Goal: Download file/media

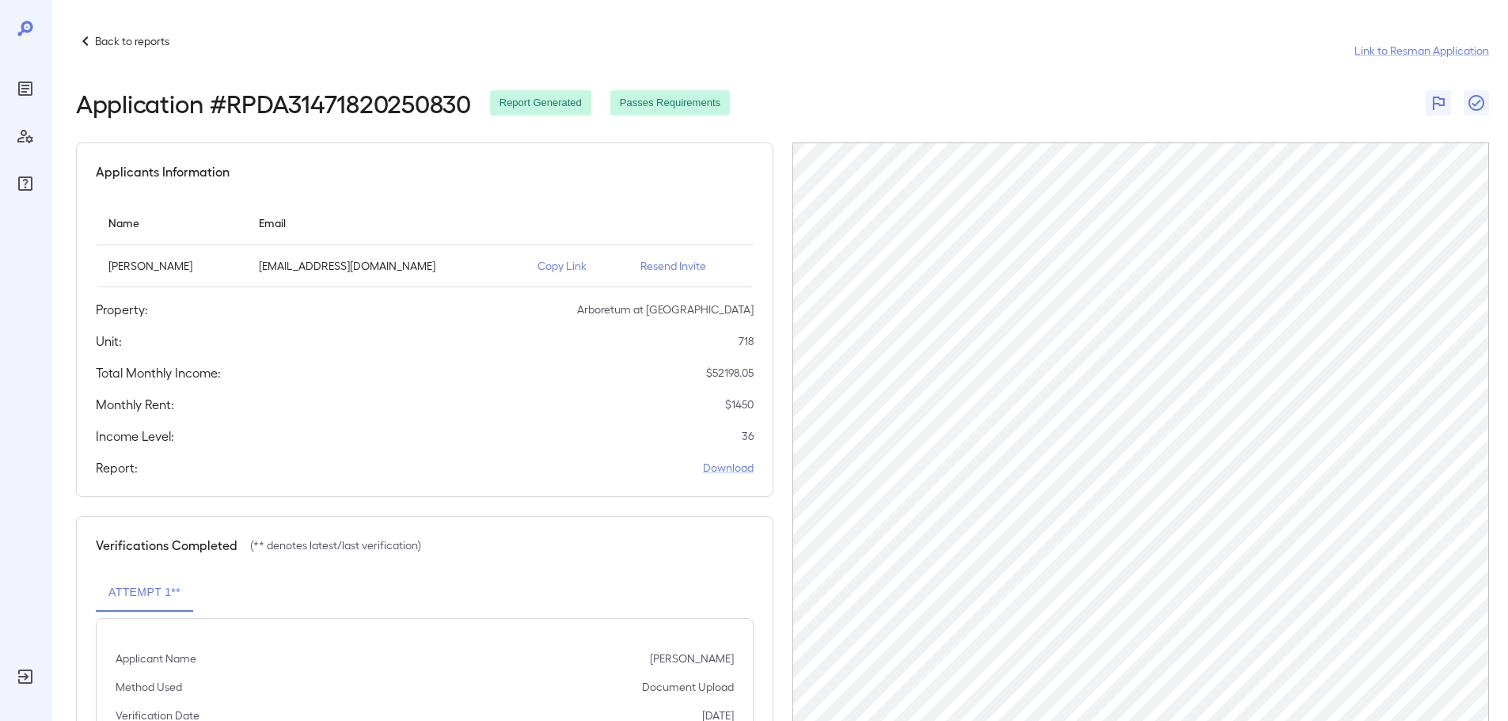
scroll to position [158, 0]
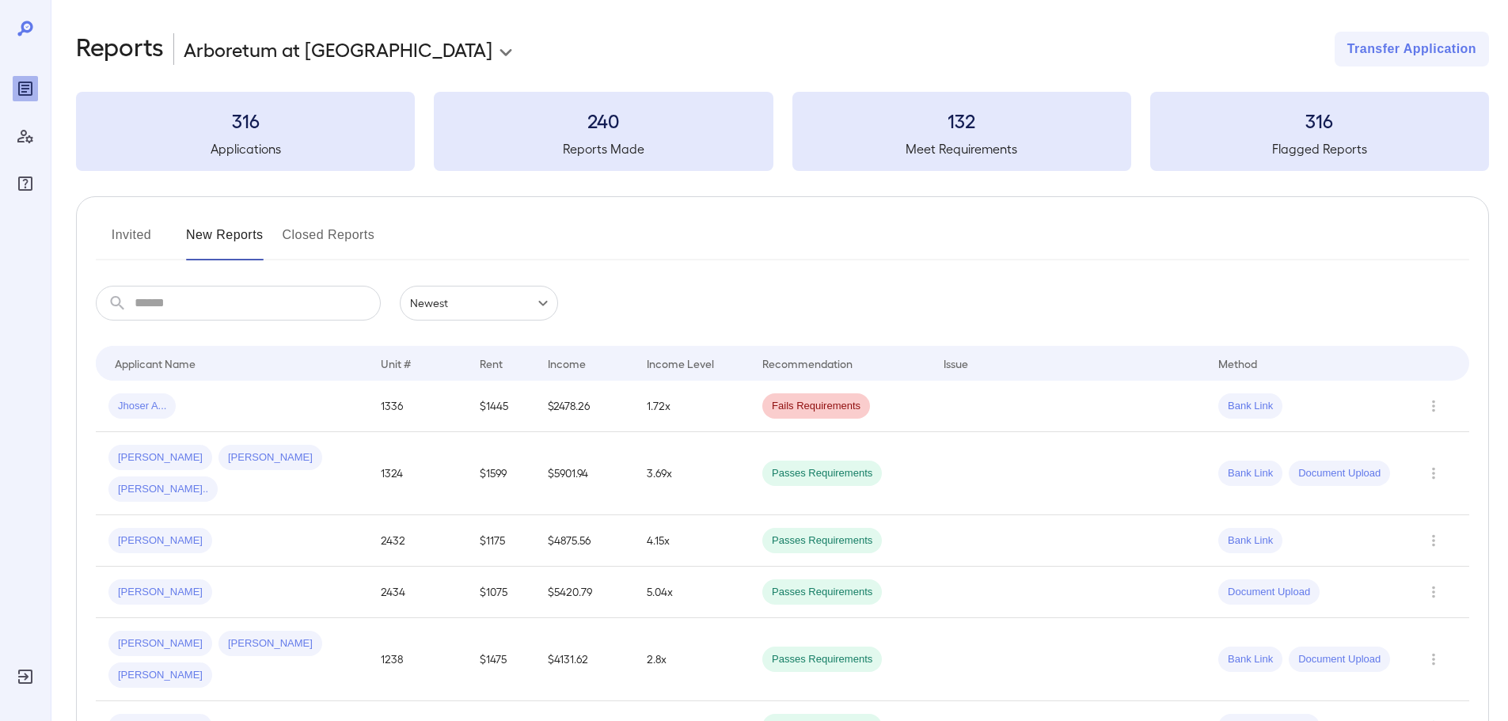
click at [1017, 257] on div "Invited New Reports Closed Reports" at bounding box center [783, 242] width 1374 height 38
click at [986, 246] on div "Invited New Reports Closed Reports" at bounding box center [783, 242] width 1374 height 38
click at [947, 260] on div at bounding box center [783, 260] width 1374 height 2
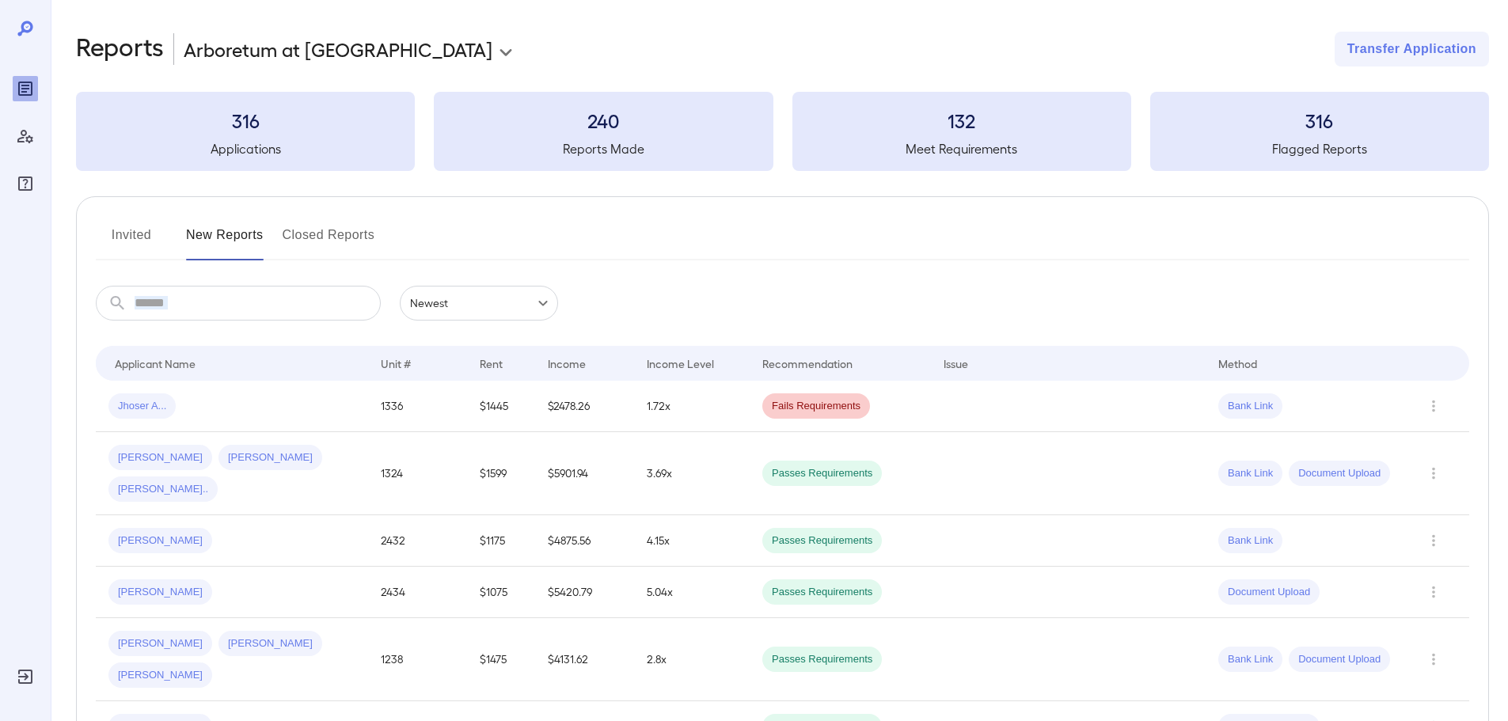
click at [770, 291] on div "​ ​ Newest ******" at bounding box center [783, 303] width 1374 height 35
click at [524, 246] on div "Invited New Reports Closed Reports" at bounding box center [783, 242] width 1374 height 38
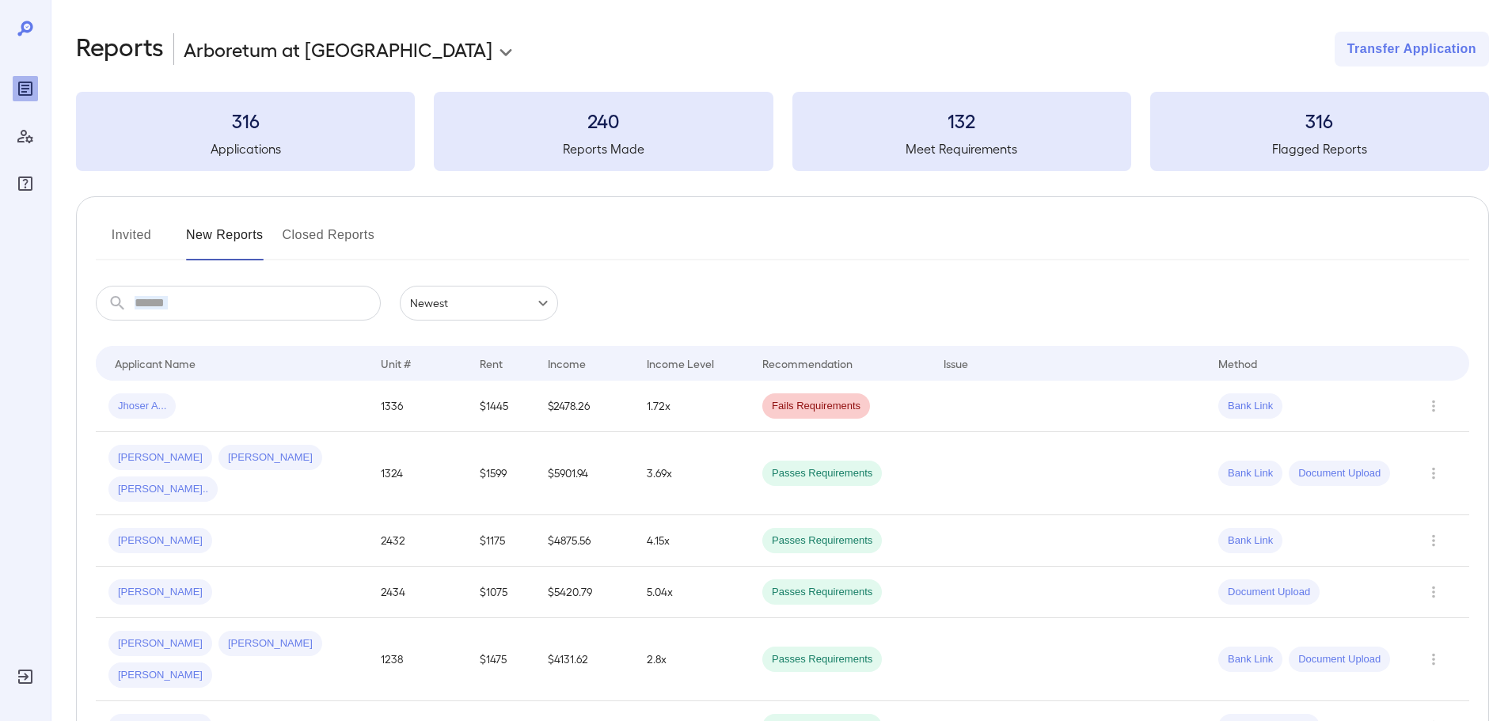
click at [576, 260] on div at bounding box center [783, 260] width 1374 height 2
click at [215, 311] on input "text" at bounding box center [258, 303] width 246 height 35
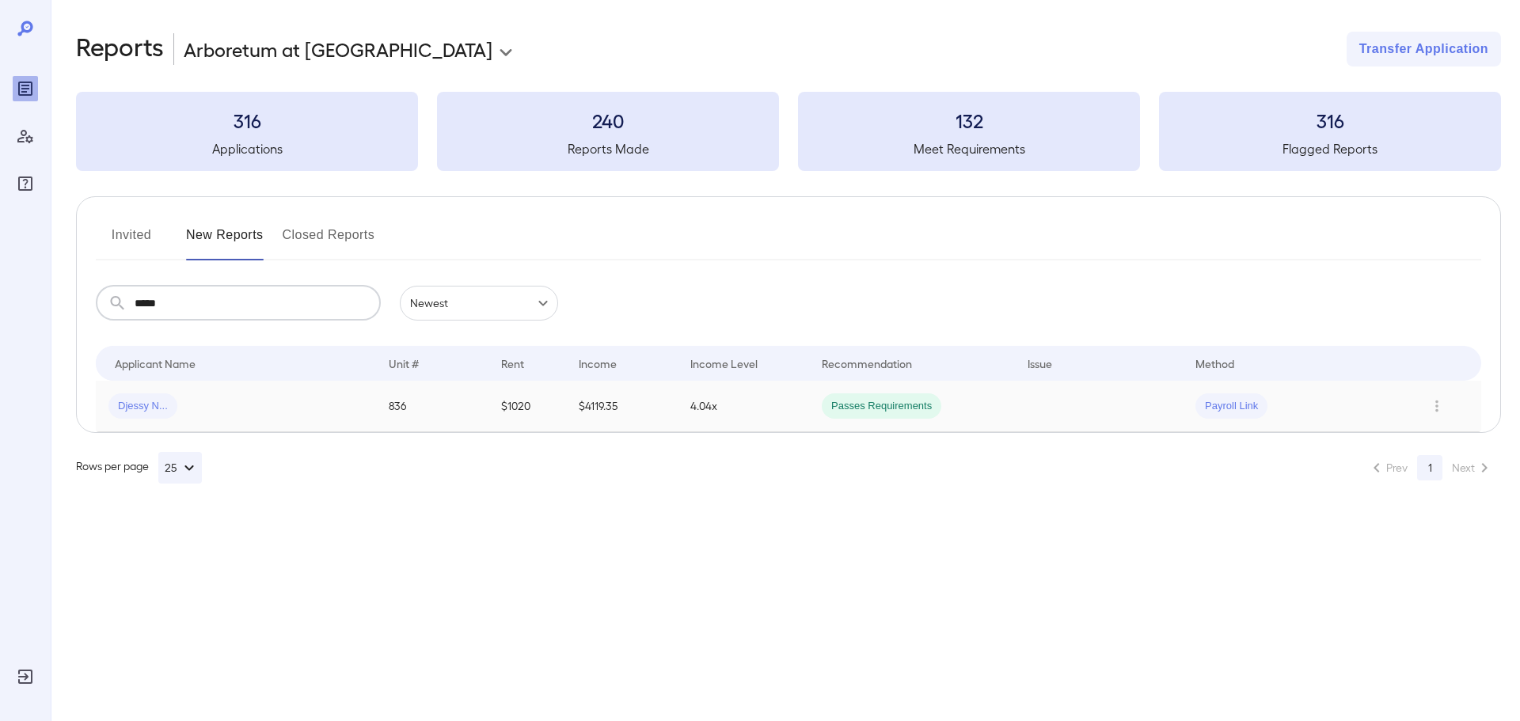
type input "*****"
click at [152, 415] on div "Djessy N..." at bounding box center [142, 406] width 69 height 25
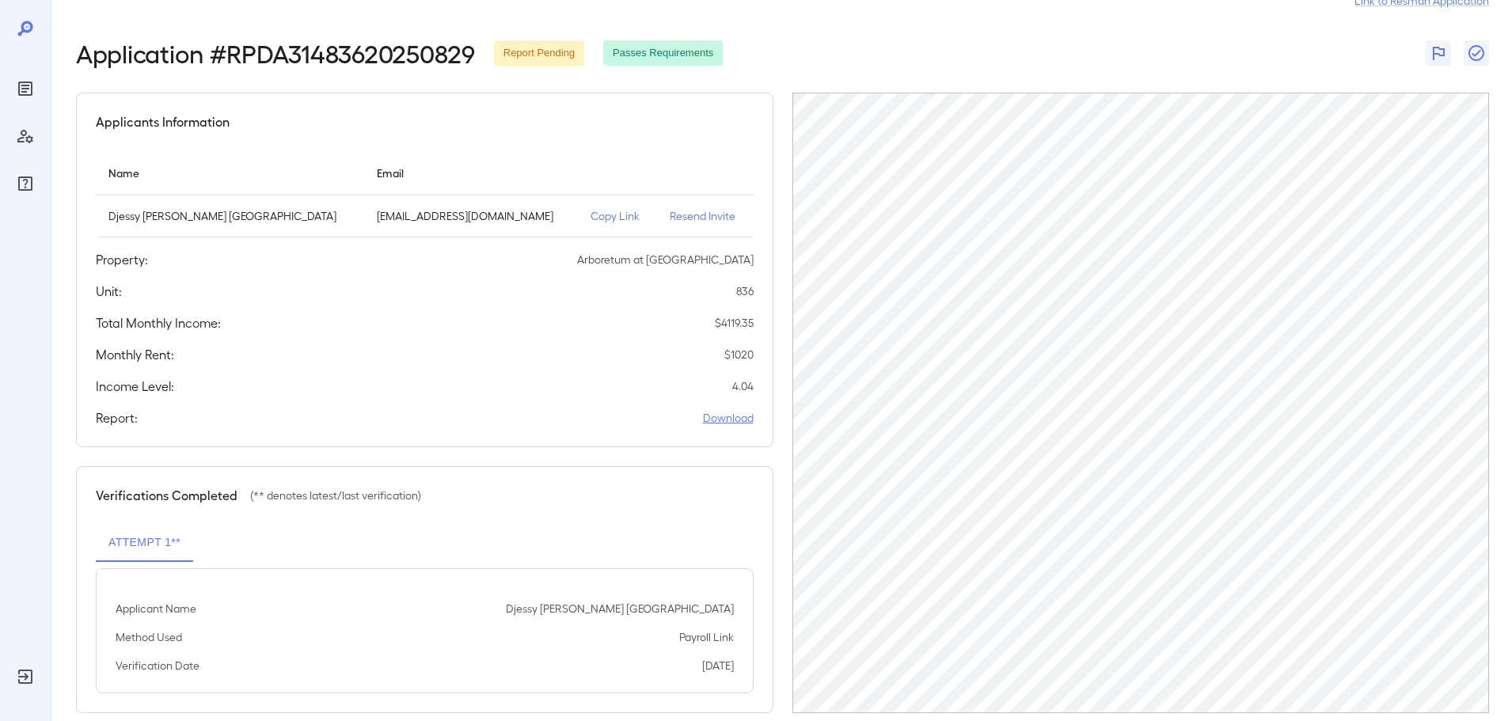
scroll to position [74, 0]
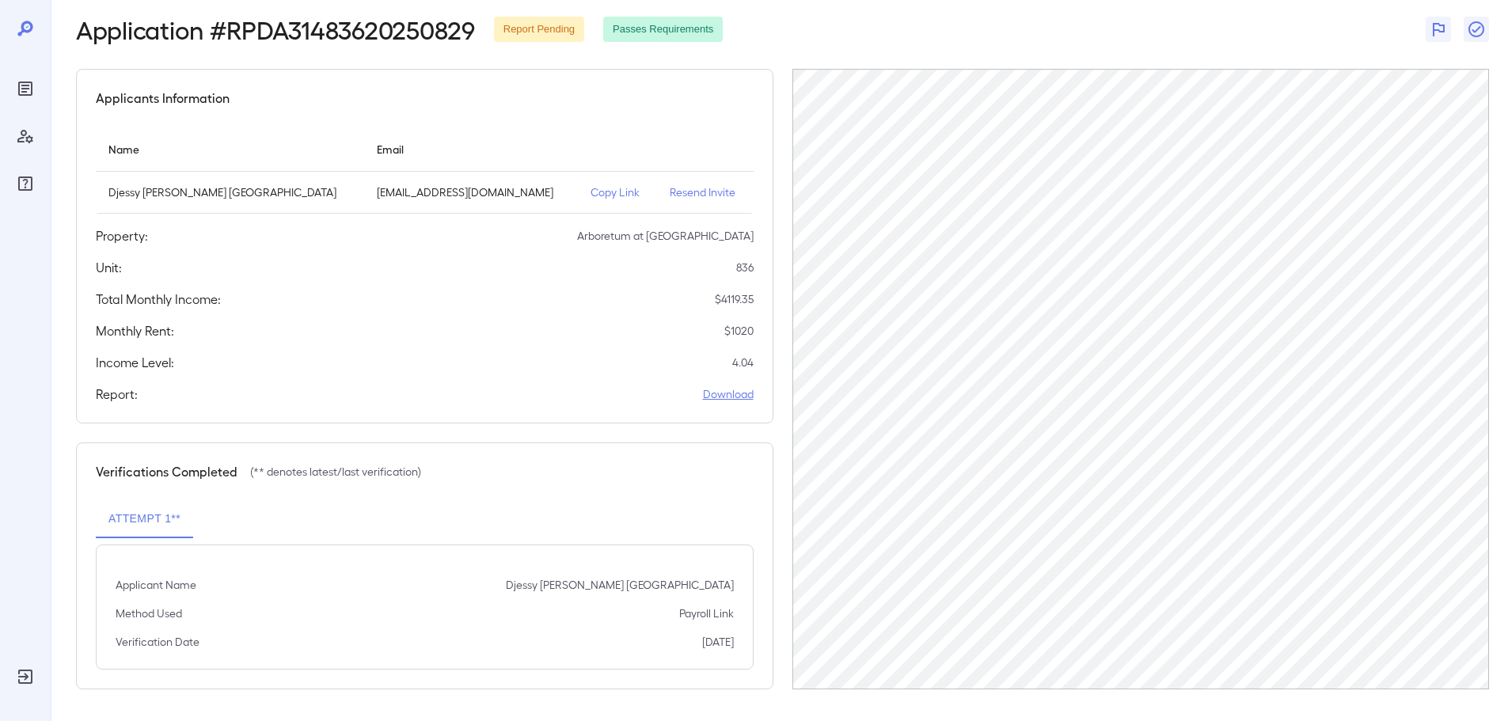
click at [735, 394] on link "Download" at bounding box center [728, 394] width 51 height 16
click at [63, 40] on div "Back to reports Link to Resman Application Application # RPDA31483620250829 Rep…" at bounding box center [780, 323] width 1458 height 795
click at [29, 89] on icon "Reports" at bounding box center [25, 89] width 8 height 8
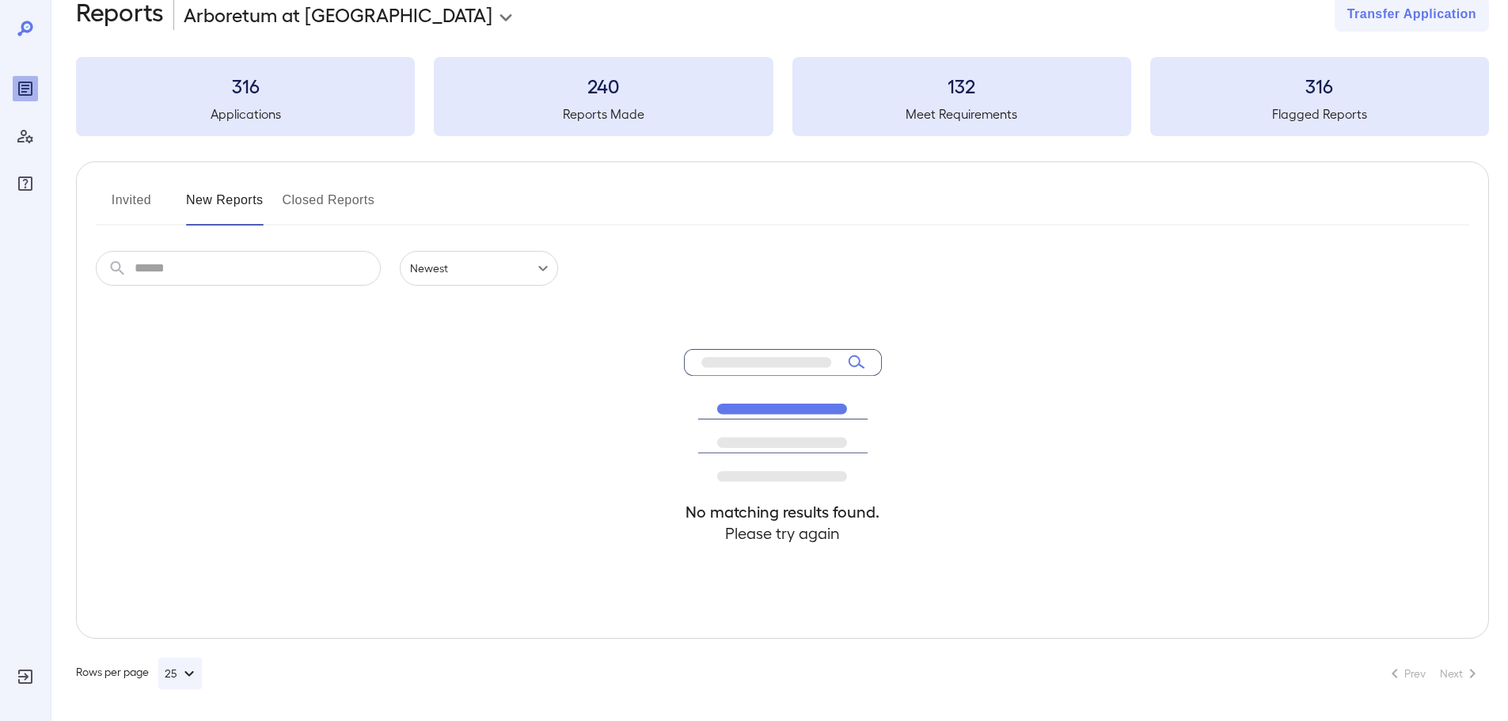
click at [35, 40] on div at bounding box center [25, 107] width 25 height 177
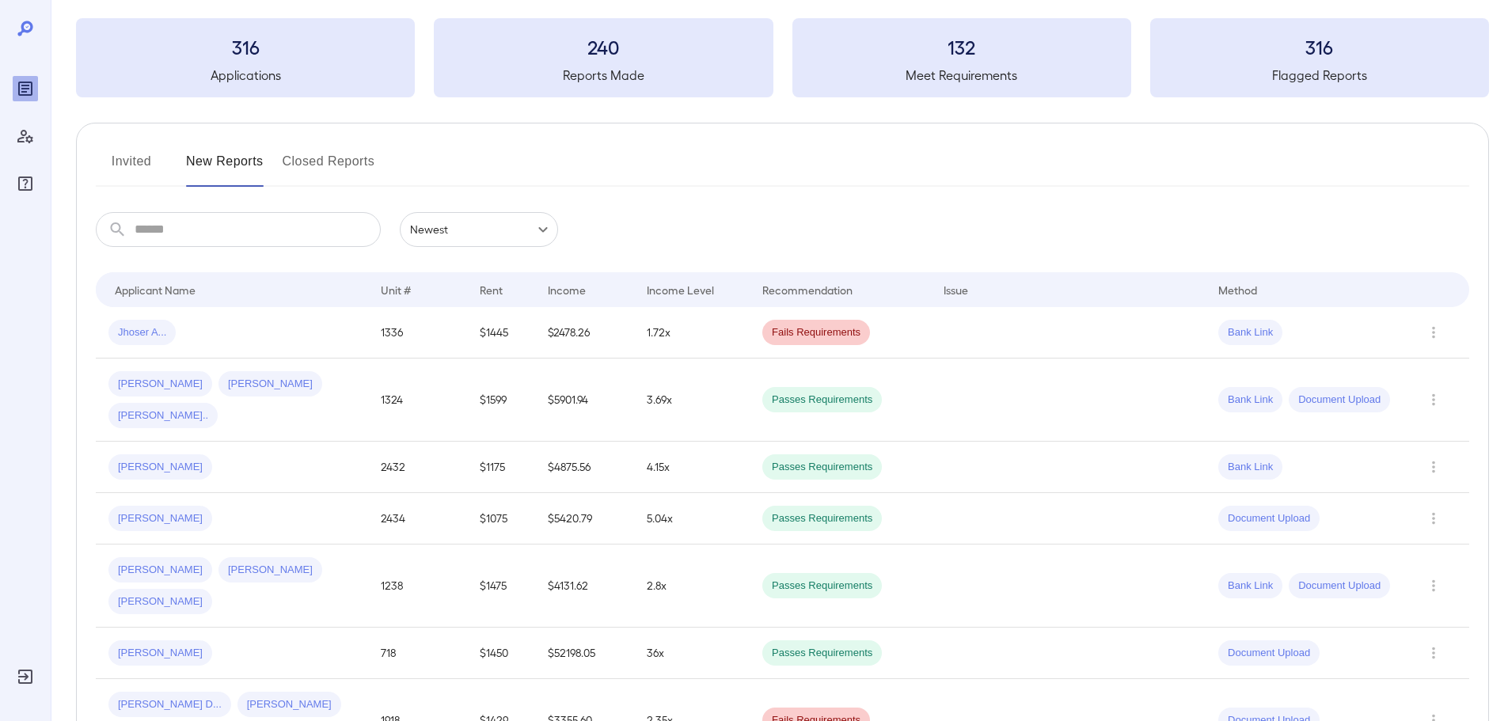
click at [147, 236] on input "text" at bounding box center [258, 229] width 246 height 35
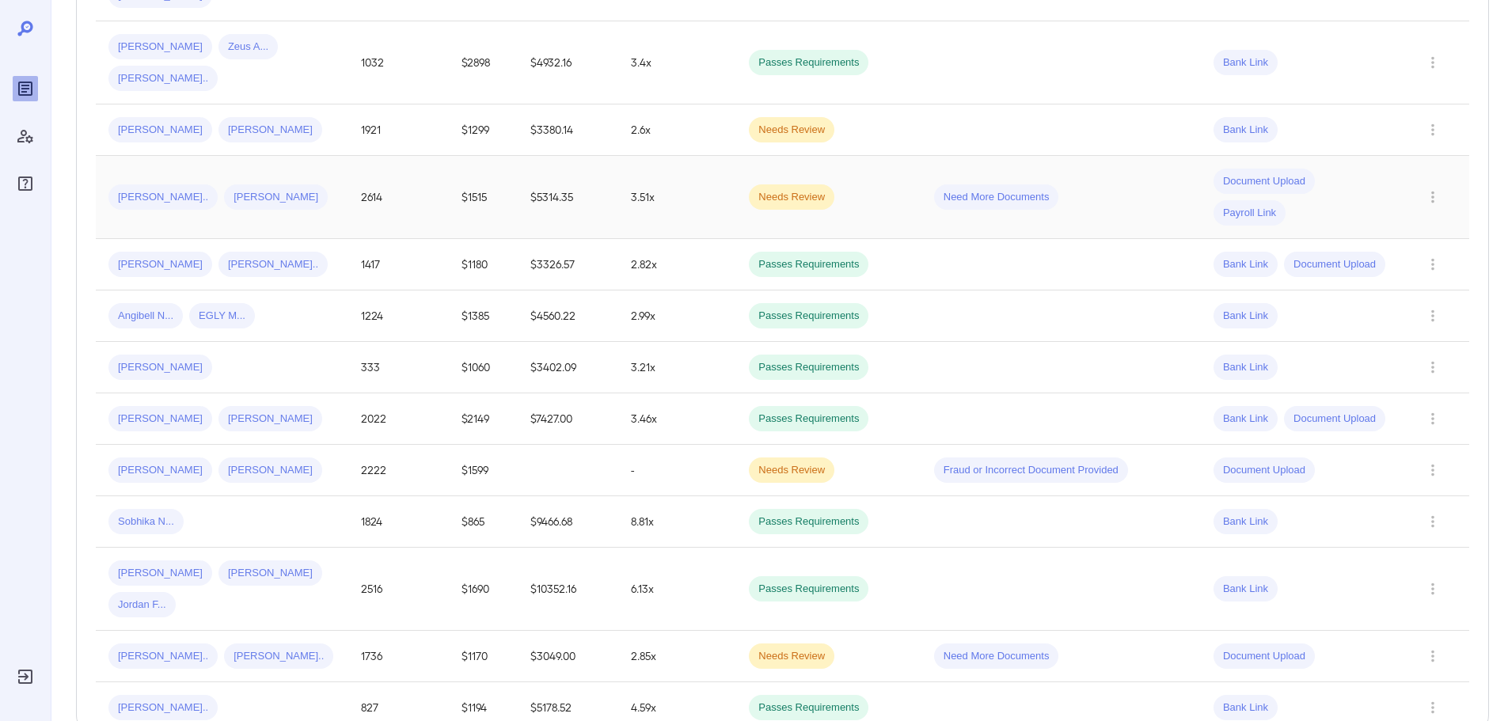
scroll to position [443, 0]
type input "**"
click at [542, 682] on td "$5178.52" at bounding box center [568, 707] width 101 height 51
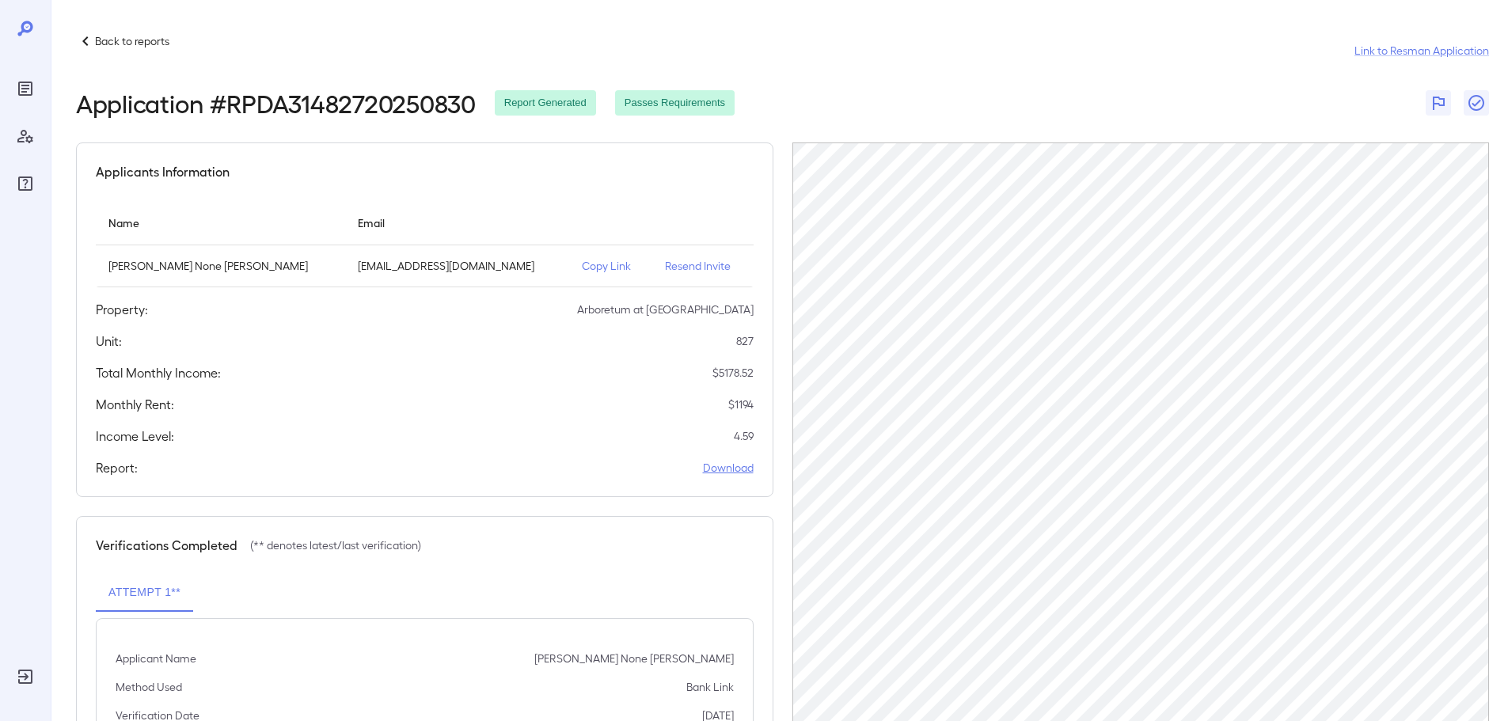
click at [740, 472] on link "Download" at bounding box center [728, 468] width 51 height 16
click at [124, 36] on p "Back to reports" at bounding box center [132, 41] width 74 height 16
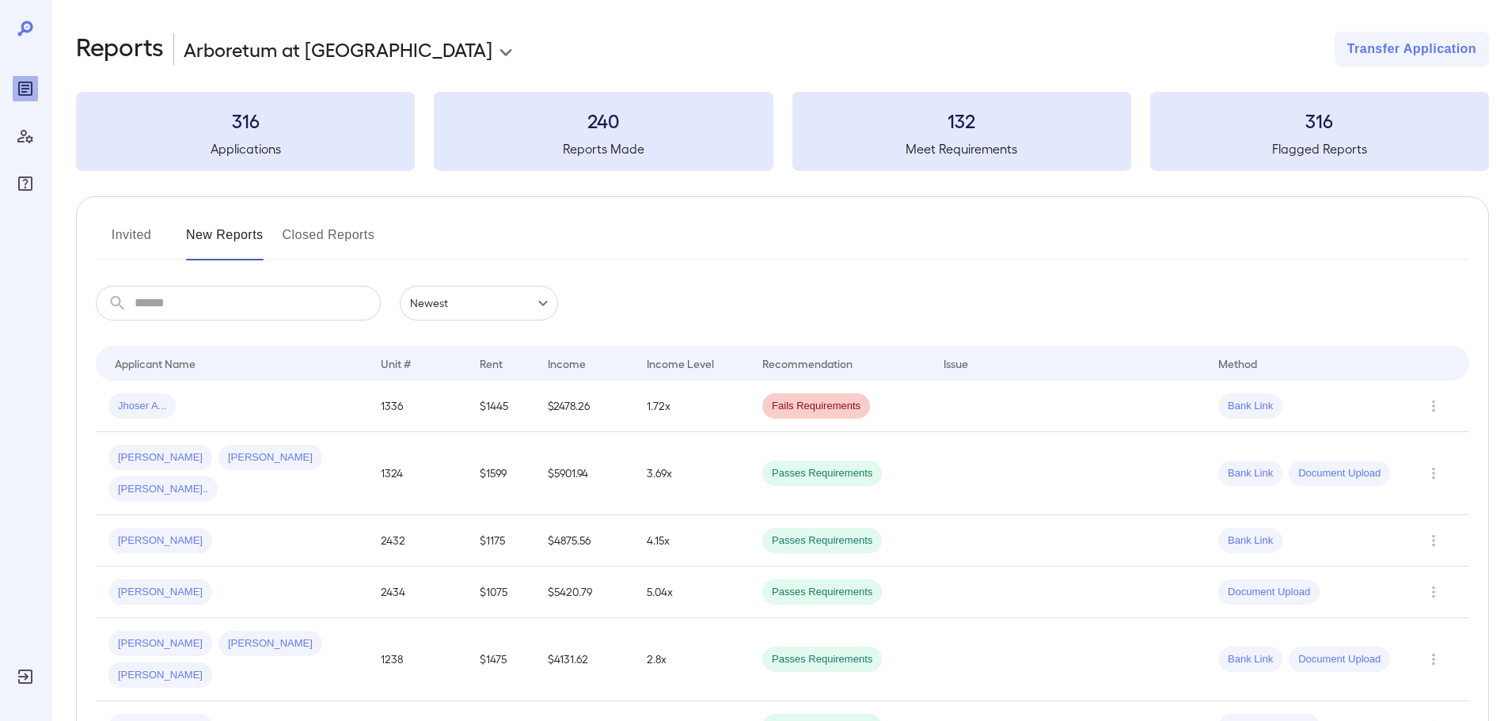
click at [223, 291] on input "text" at bounding box center [258, 303] width 246 height 35
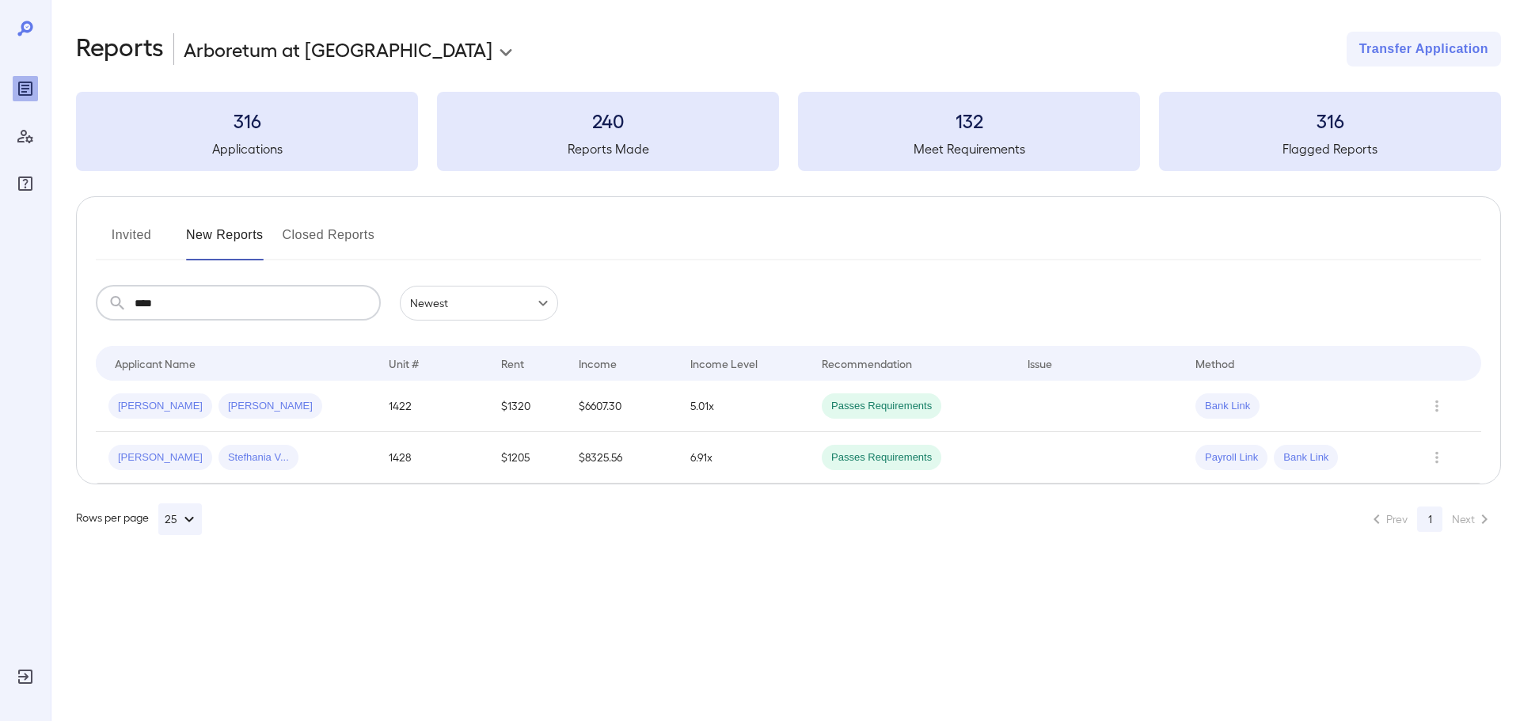
type input "****"
click at [275, 376] on th "Applicant Name" at bounding box center [236, 363] width 280 height 35
click at [283, 394] on div "Seth P... Alexandra M..." at bounding box center [235, 406] width 255 height 25
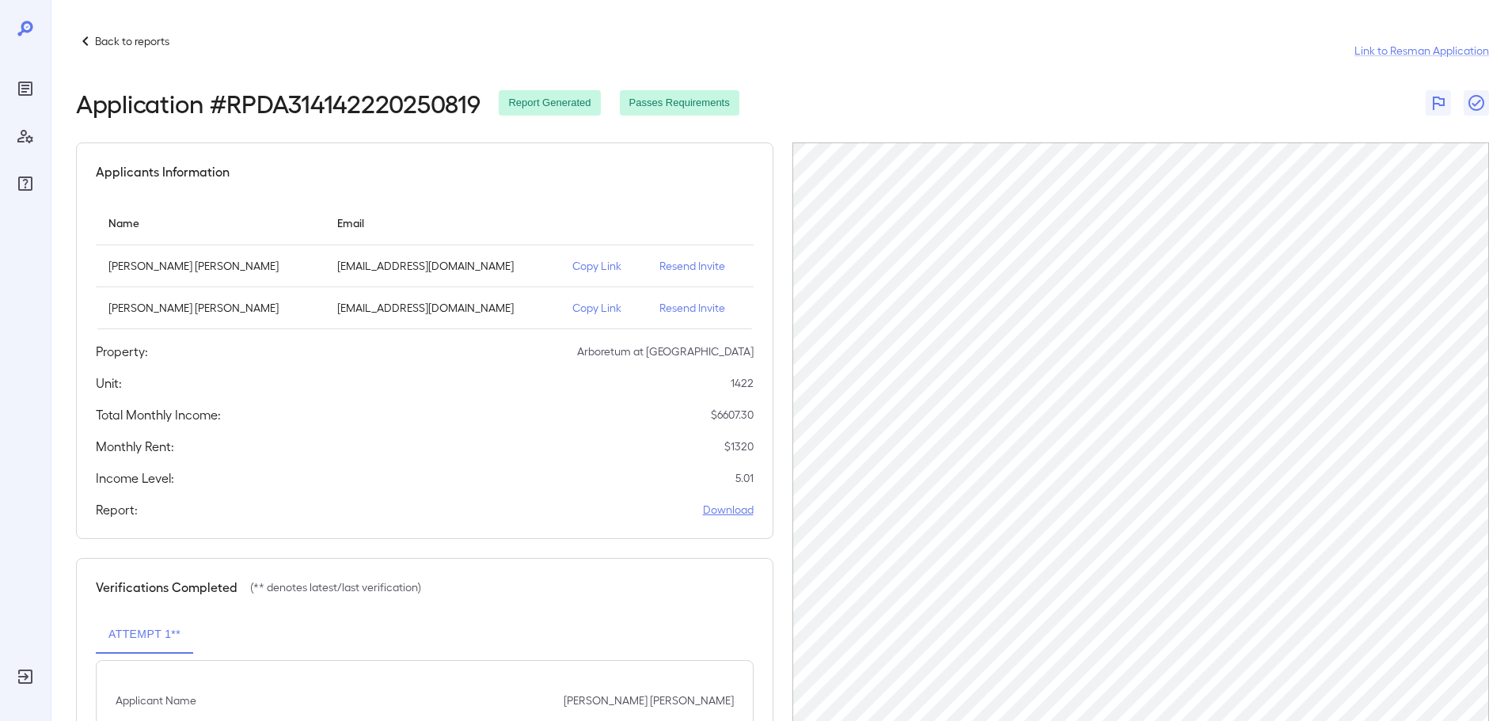
click at [728, 507] on link "Download" at bounding box center [728, 510] width 51 height 16
click at [714, 508] on link "Download" at bounding box center [728, 510] width 51 height 16
click at [125, 42] on p "Back to reports" at bounding box center [132, 41] width 74 height 16
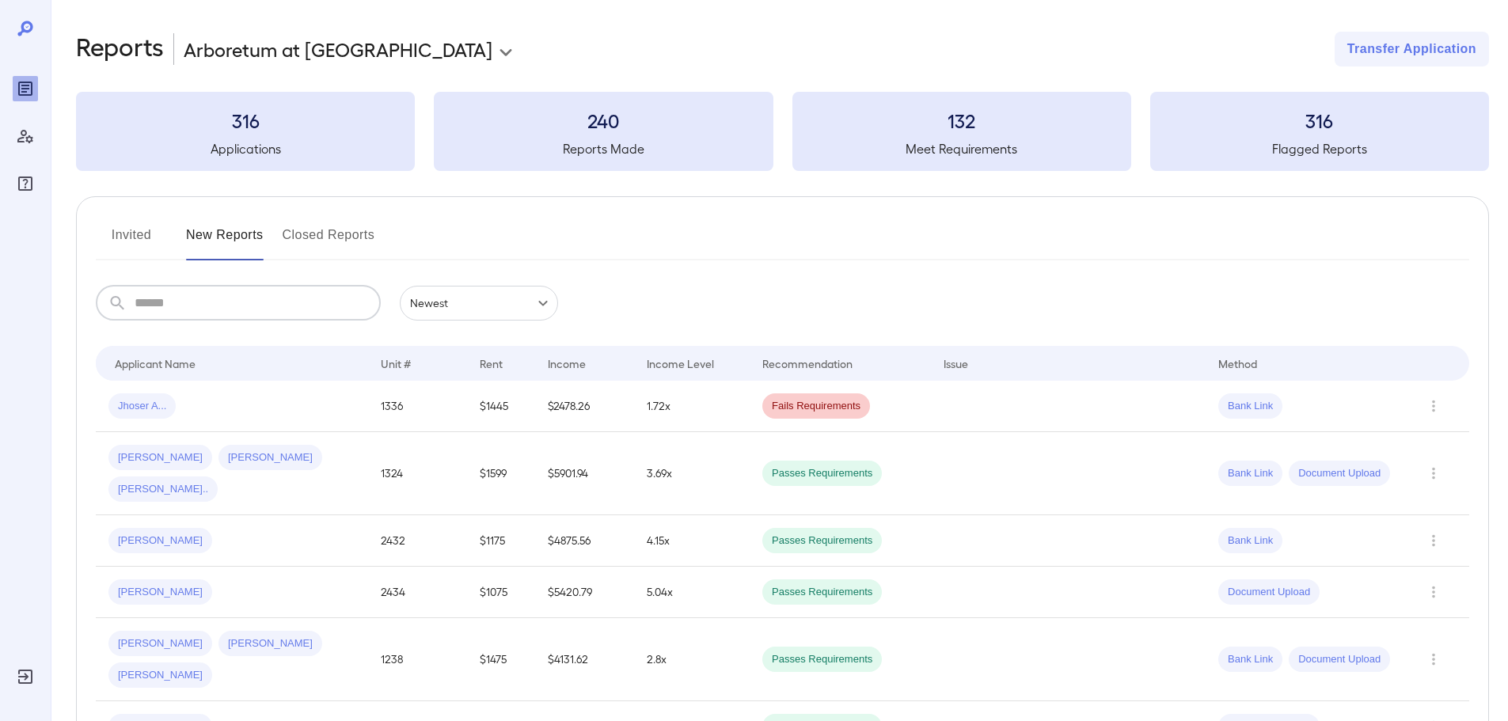
click at [293, 302] on input "text" at bounding box center [258, 303] width 246 height 35
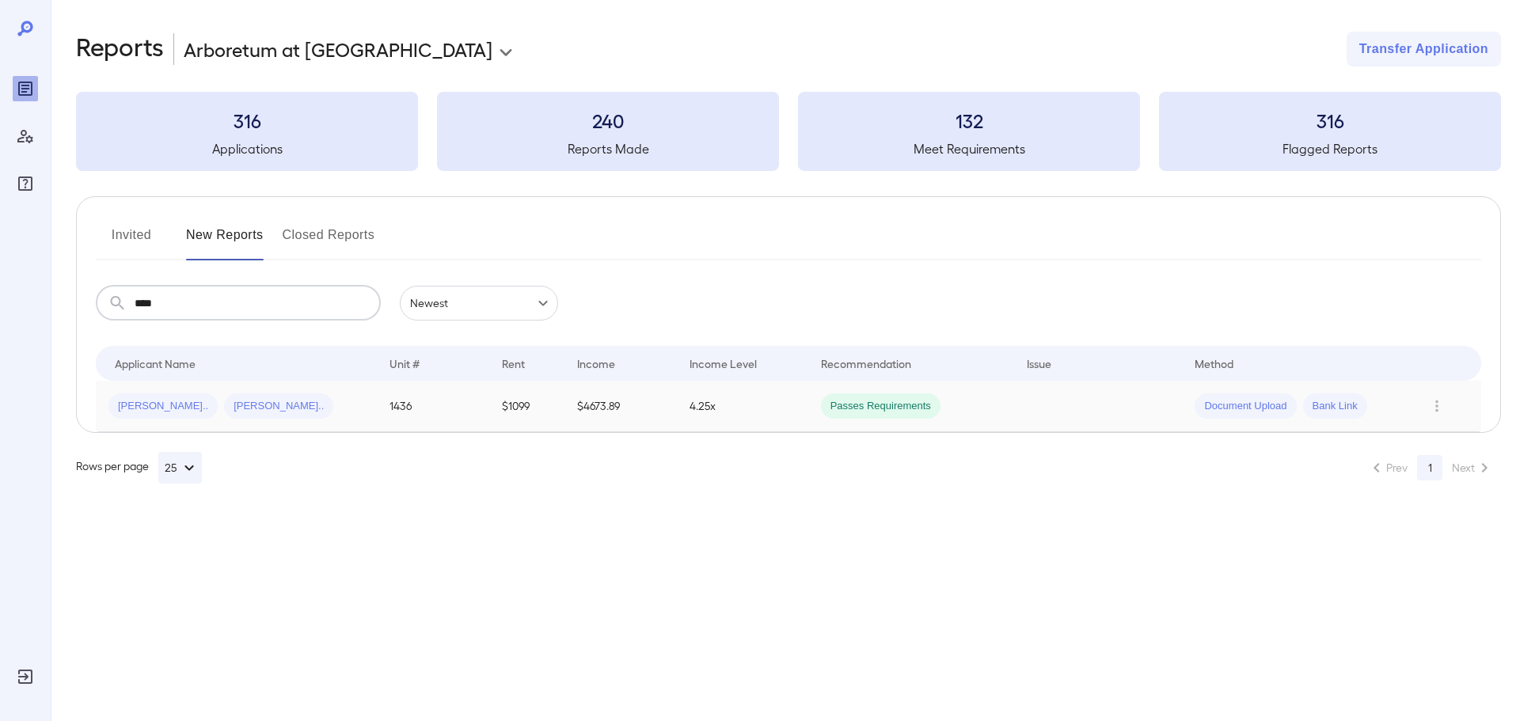
type input "****"
drag, startPoint x: 283, startPoint y: 404, endPoint x: 288, endPoint y: 369, distance: 35.2
click at [283, 404] on div "Angel M... Ryan V..." at bounding box center [236, 406] width 256 height 25
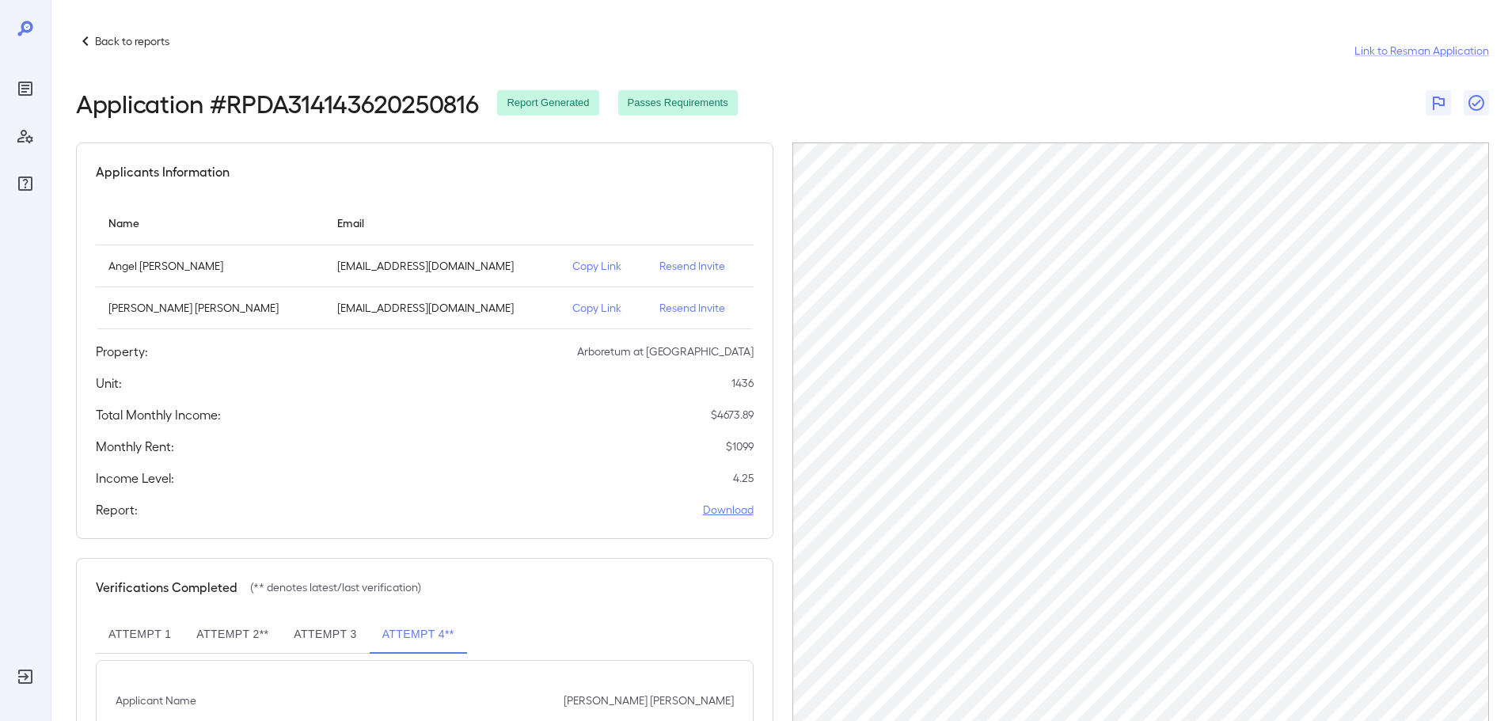
click at [728, 514] on link "Download" at bounding box center [728, 510] width 51 height 16
click at [724, 505] on link "Download" at bounding box center [728, 510] width 51 height 16
click at [111, 37] on p "Back to reports" at bounding box center [132, 41] width 74 height 16
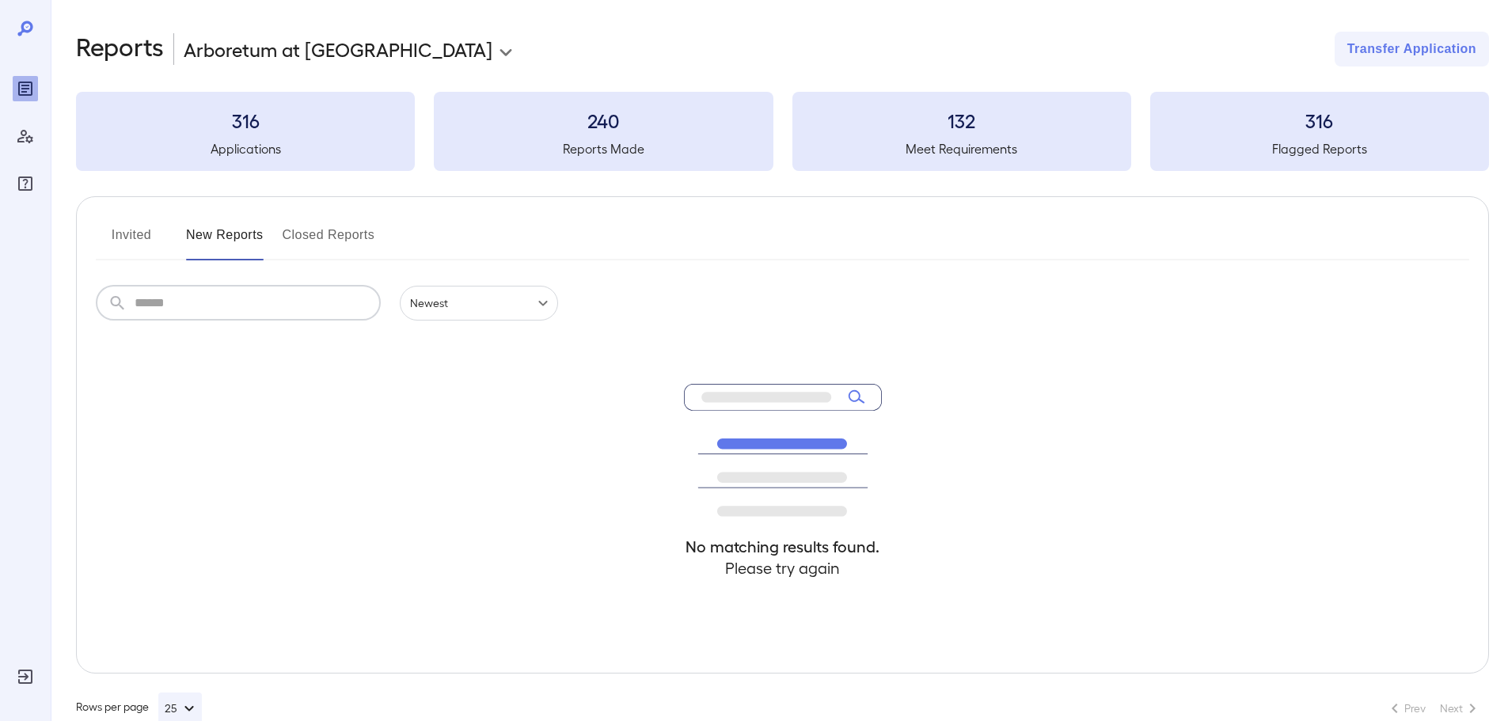
click at [165, 294] on input "text" at bounding box center [258, 303] width 246 height 35
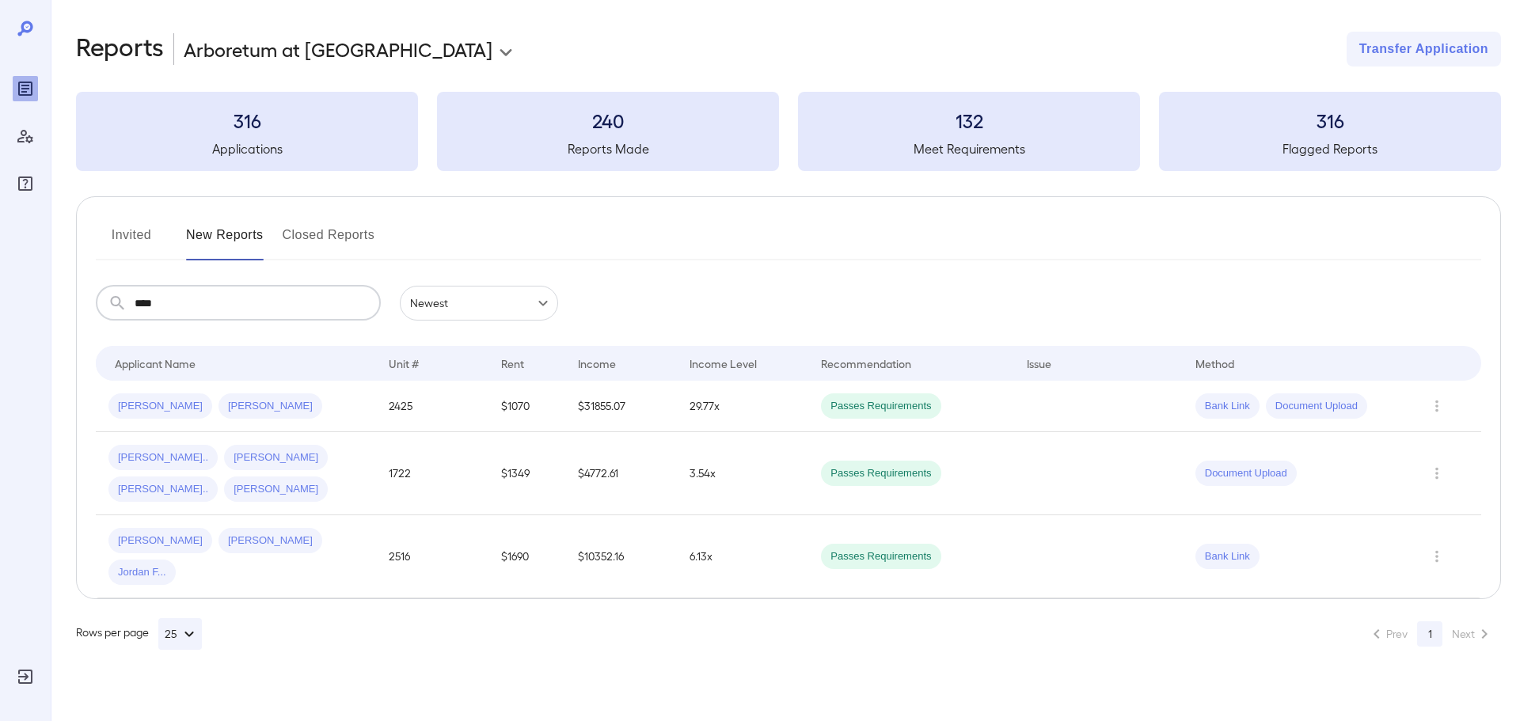
click at [306, 300] on input "****" at bounding box center [258, 303] width 246 height 35
click at [307, 301] on input "****" at bounding box center [258, 303] width 246 height 35
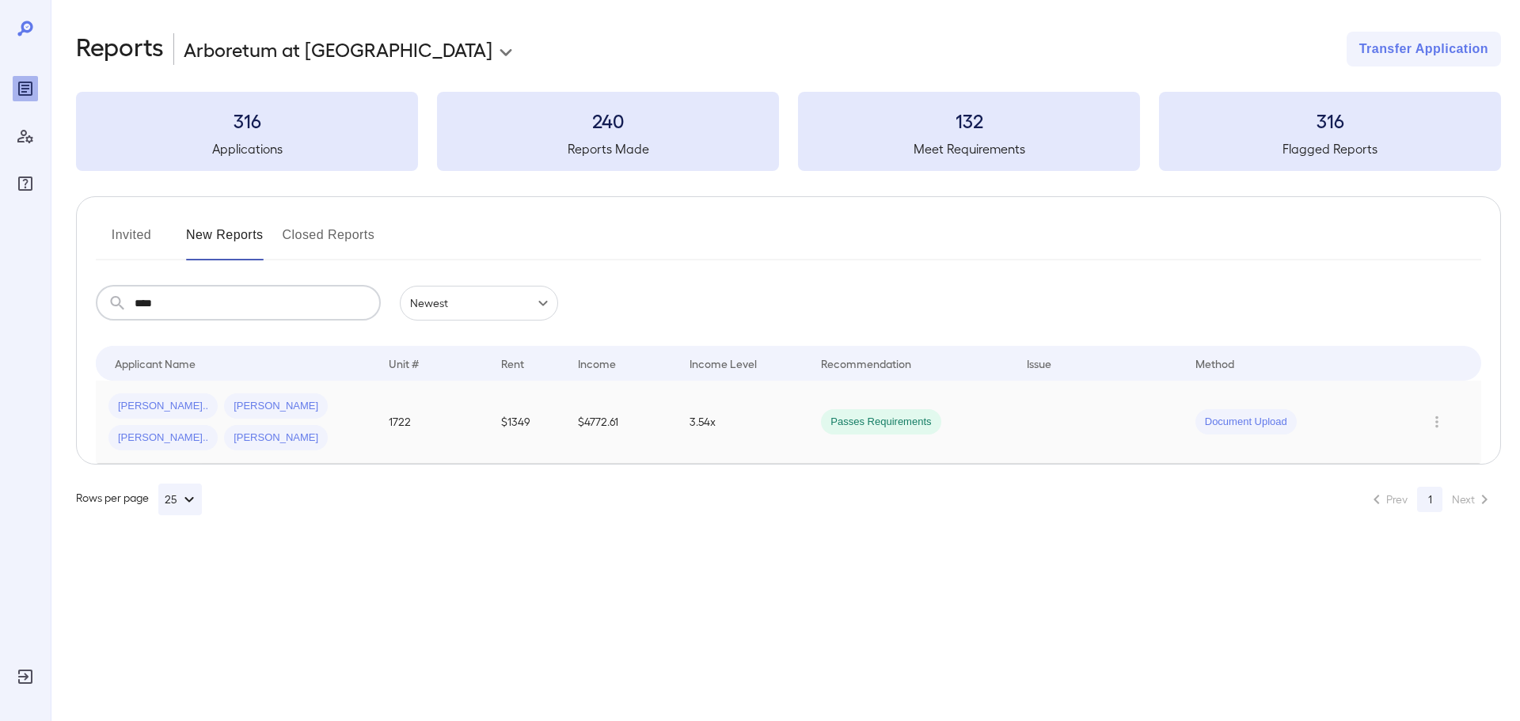
type input "****"
click at [357, 421] on div "Micheal C... Marcus T... Lluvia I... Luciana S..." at bounding box center [235, 422] width 255 height 57
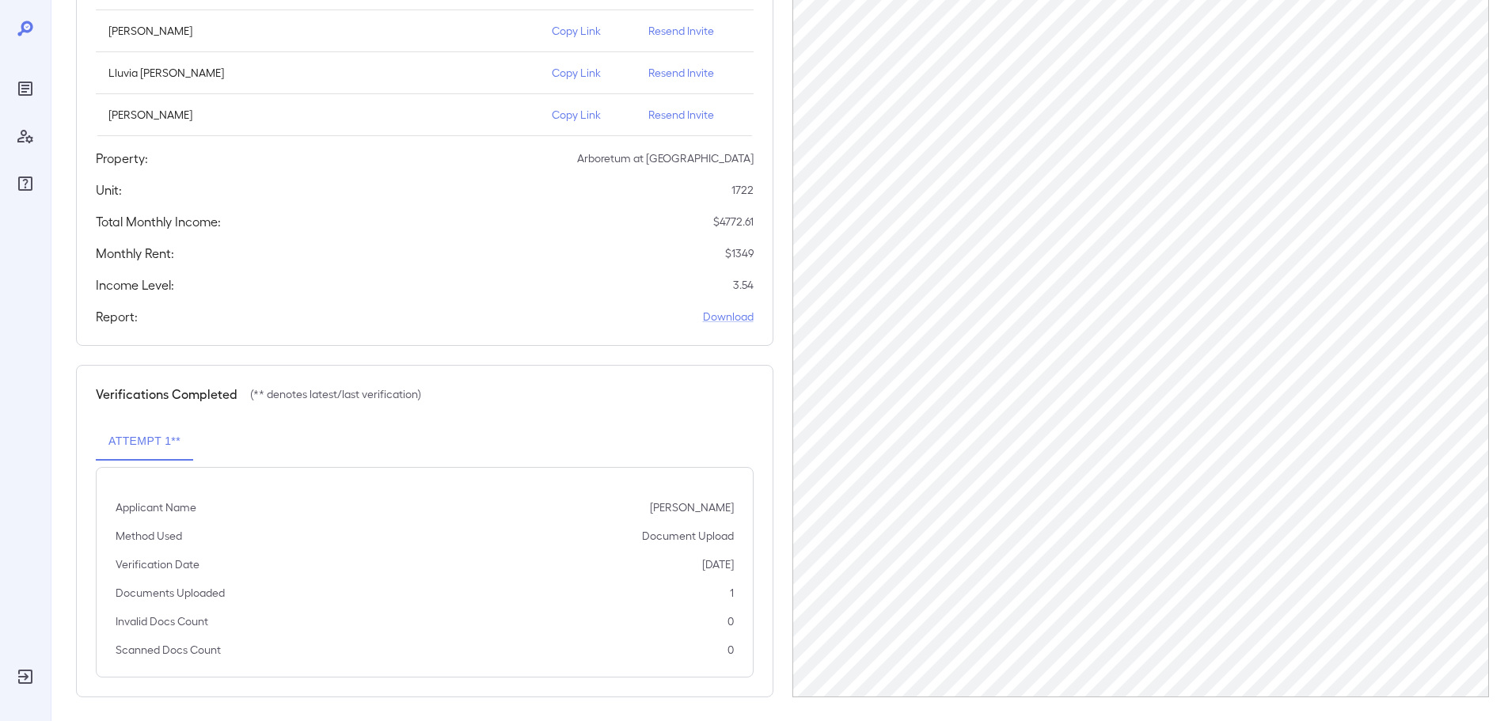
scroll to position [285, 0]
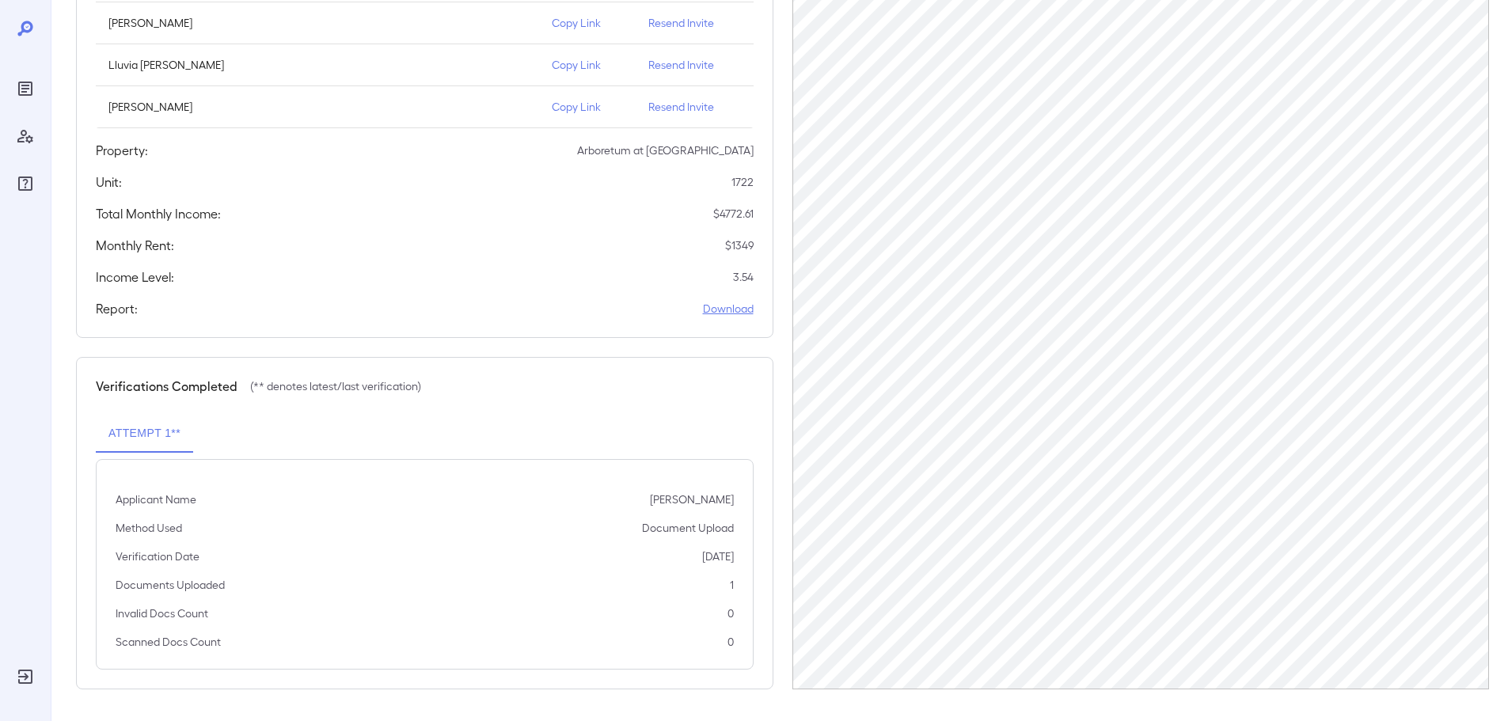
click at [732, 315] on link "Download" at bounding box center [728, 309] width 51 height 16
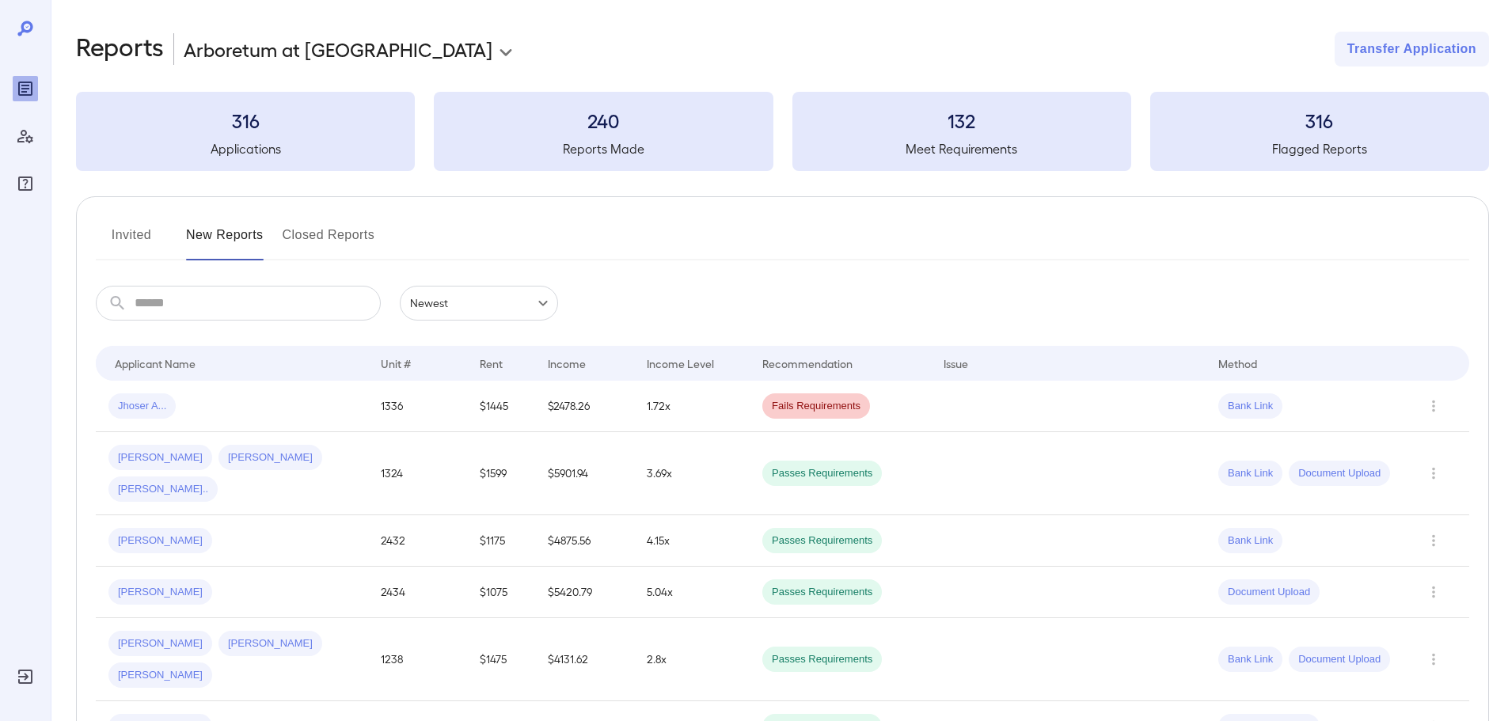
click at [271, 300] on input "text" at bounding box center [258, 303] width 246 height 35
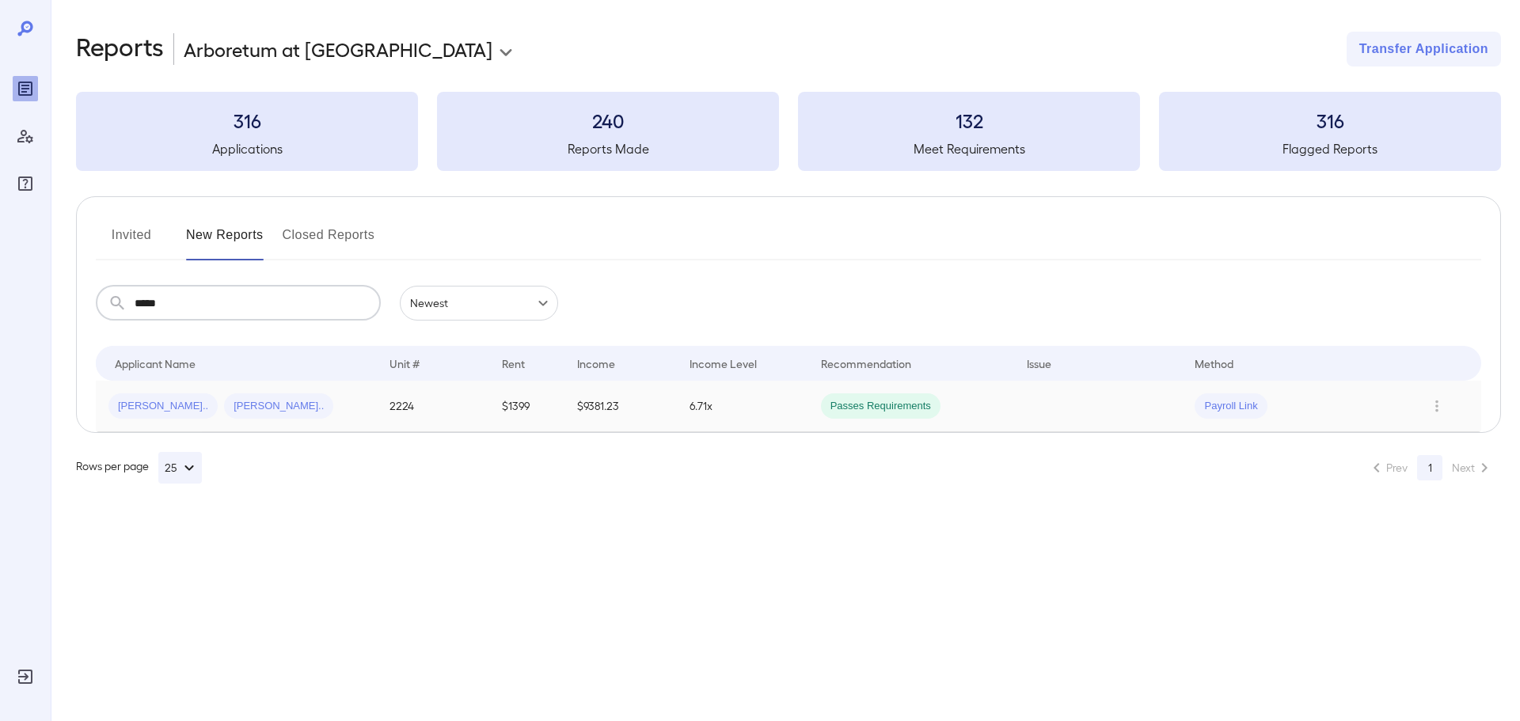
type input "*****"
click at [302, 400] on div "Yogendra n... Seema N..." at bounding box center [236, 406] width 256 height 25
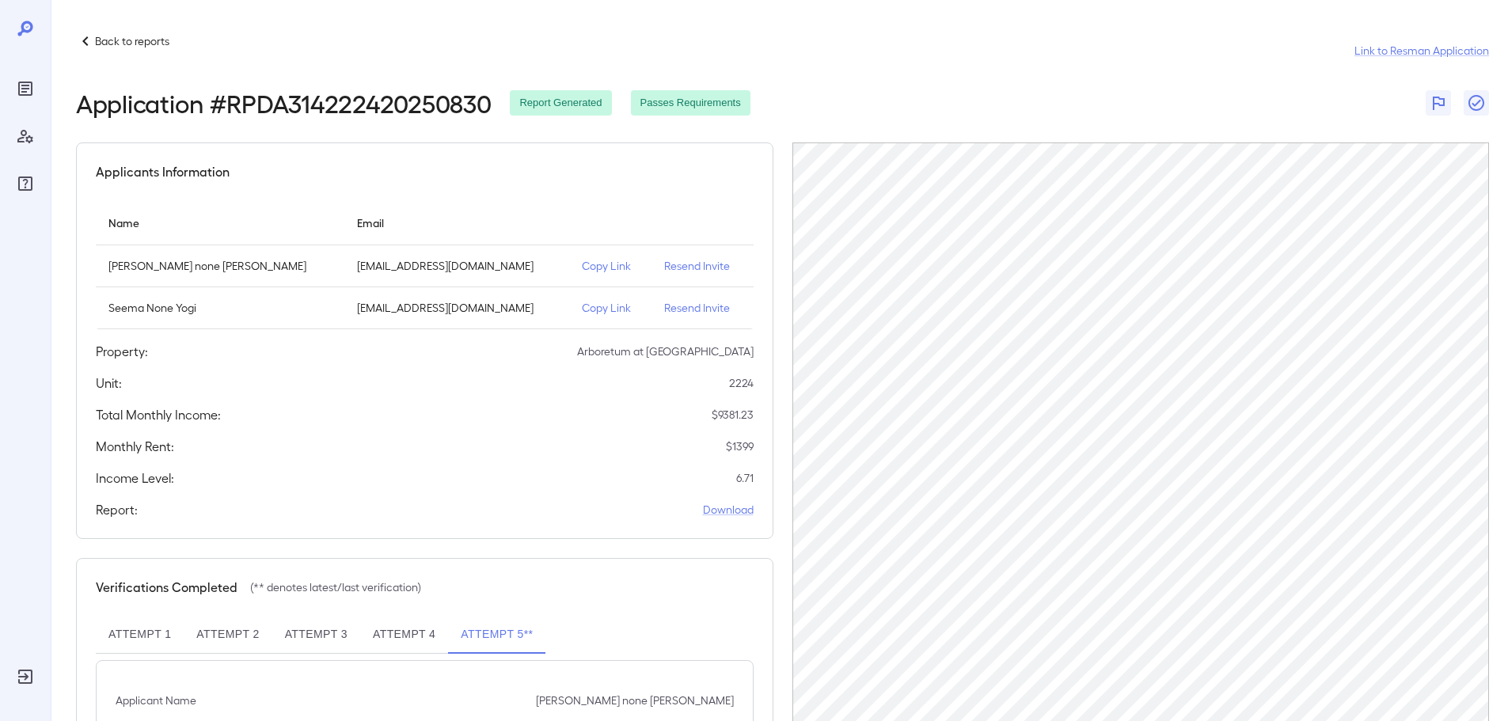
scroll to position [116, 0]
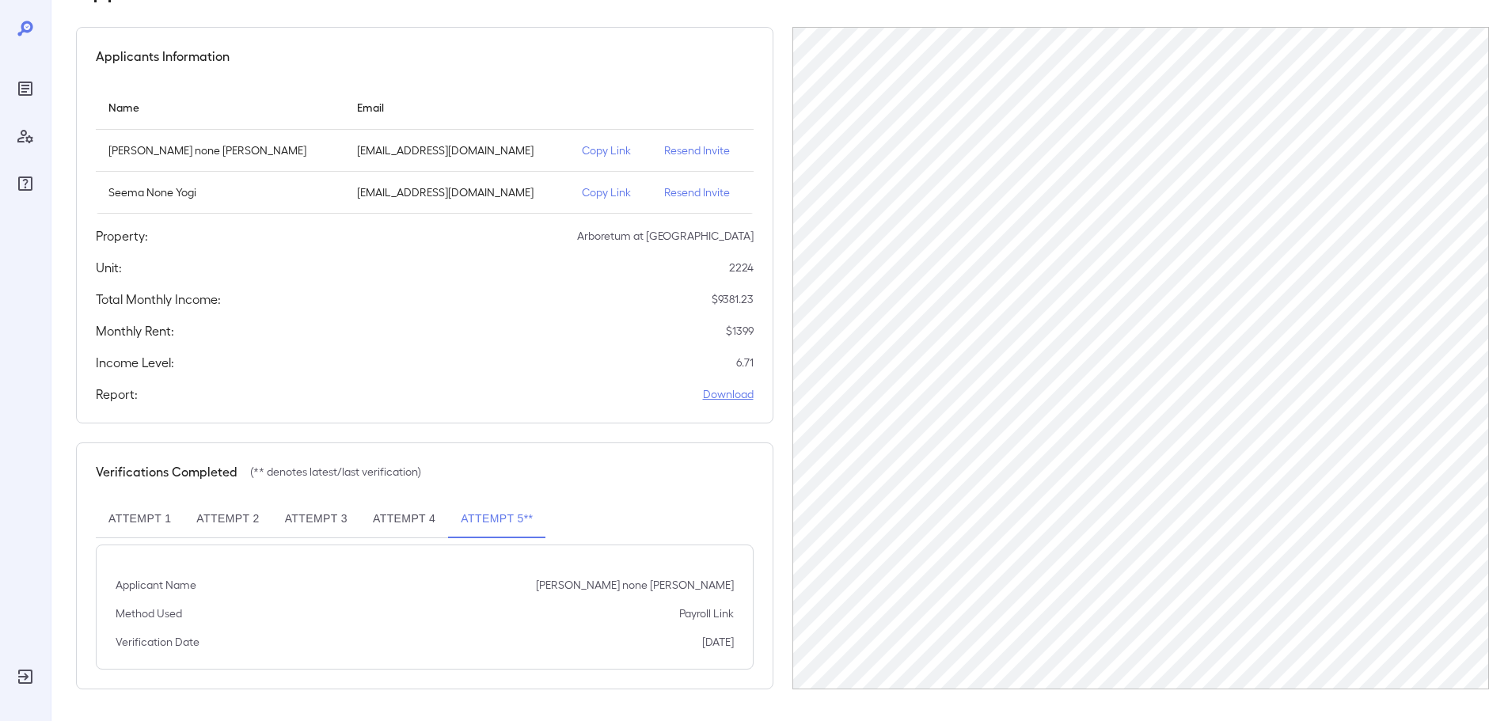
click at [734, 397] on link "Download" at bounding box center [728, 394] width 51 height 16
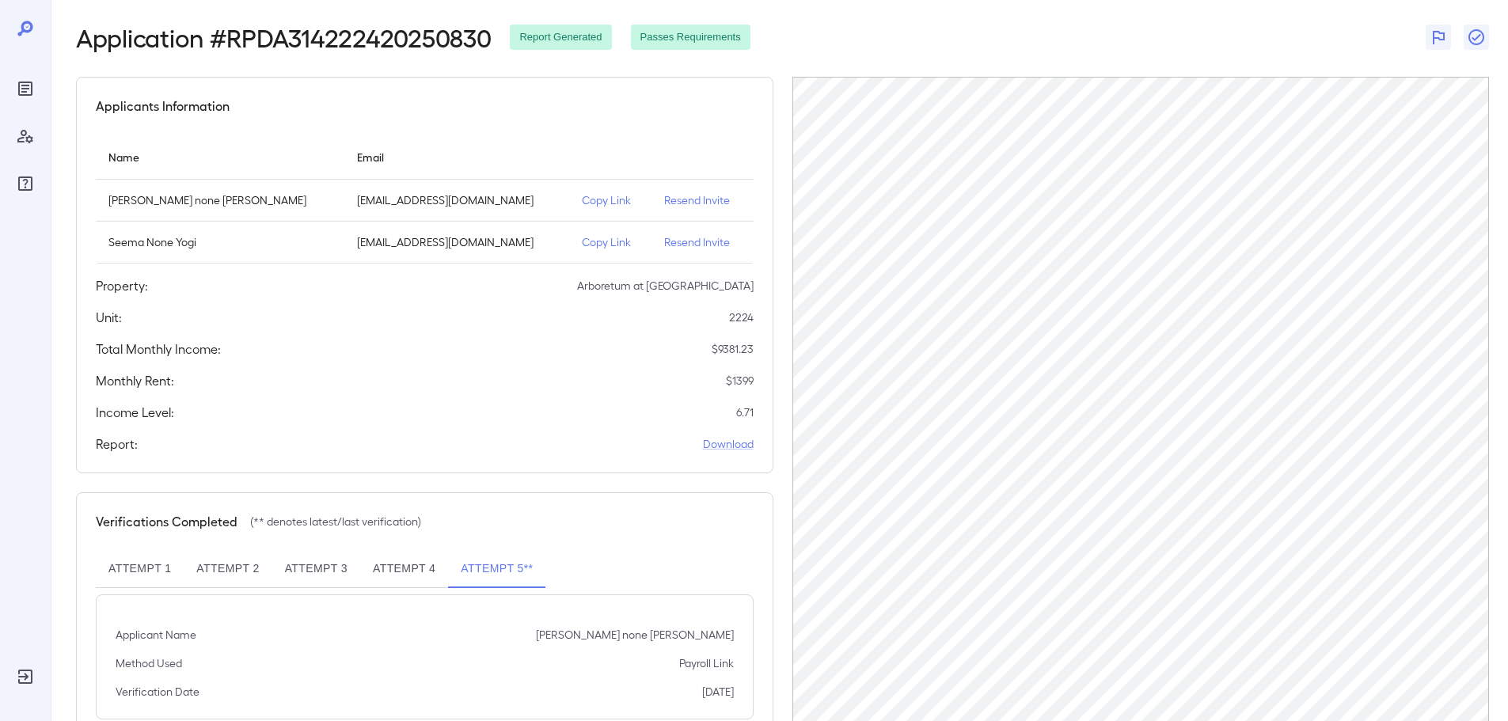
scroll to position [0, 0]
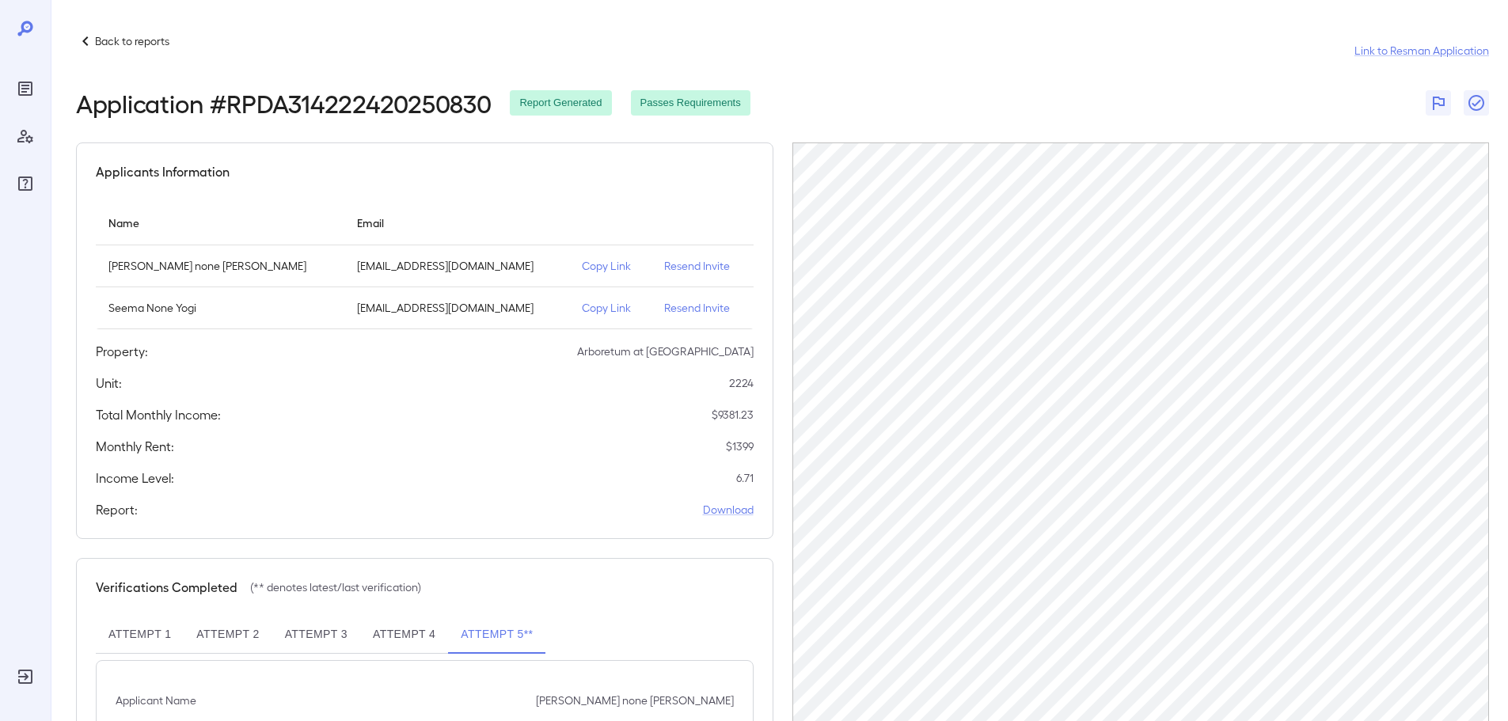
click at [112, 31] on div "Back to reports Link to Resman Application Application # RPDA314222420250830 Re…" at bounding box center [780, 418] width 1458 height 837
click at [142, 32] on div "Back to reports" at bounding box center [122, 41] width 93 height 19
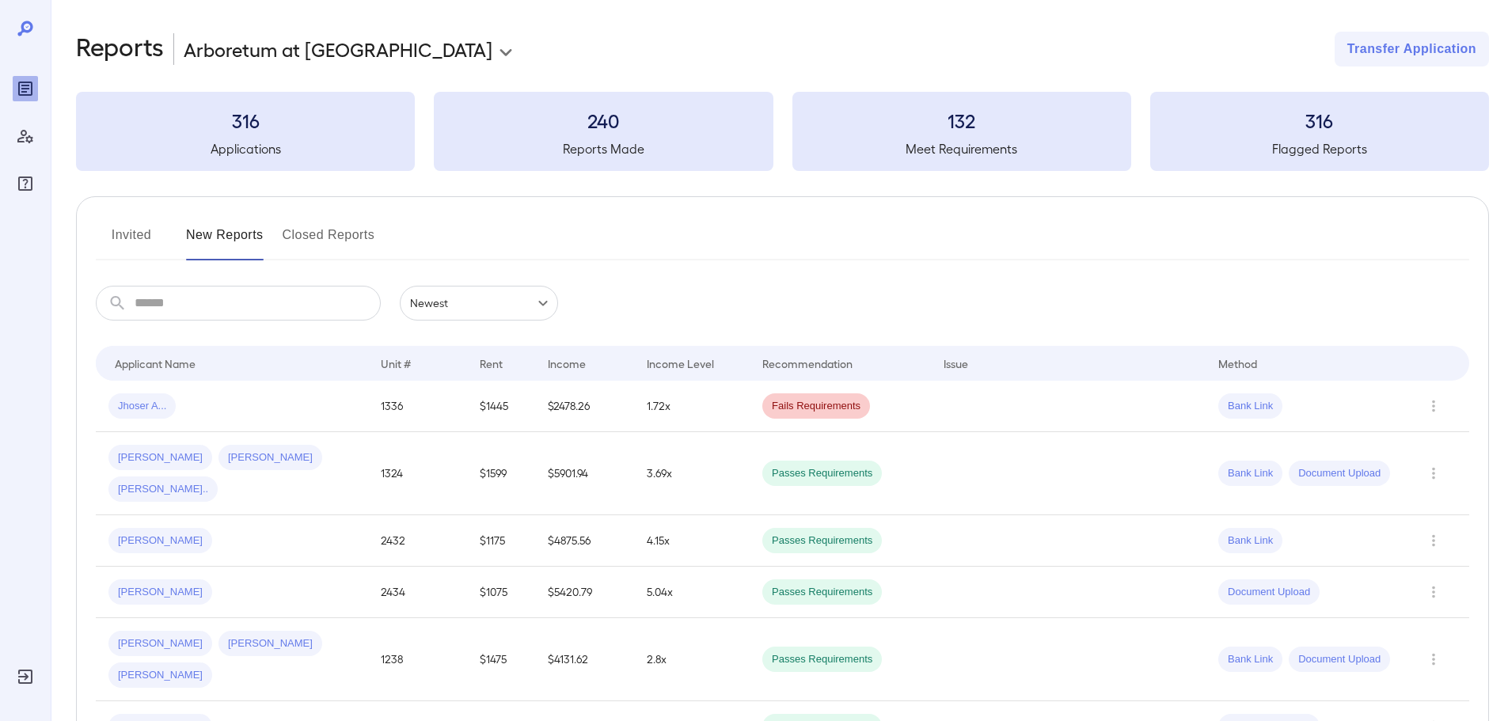
click at [227, 314] on input "text" at bounding box center [258, 303] width 246 height 35
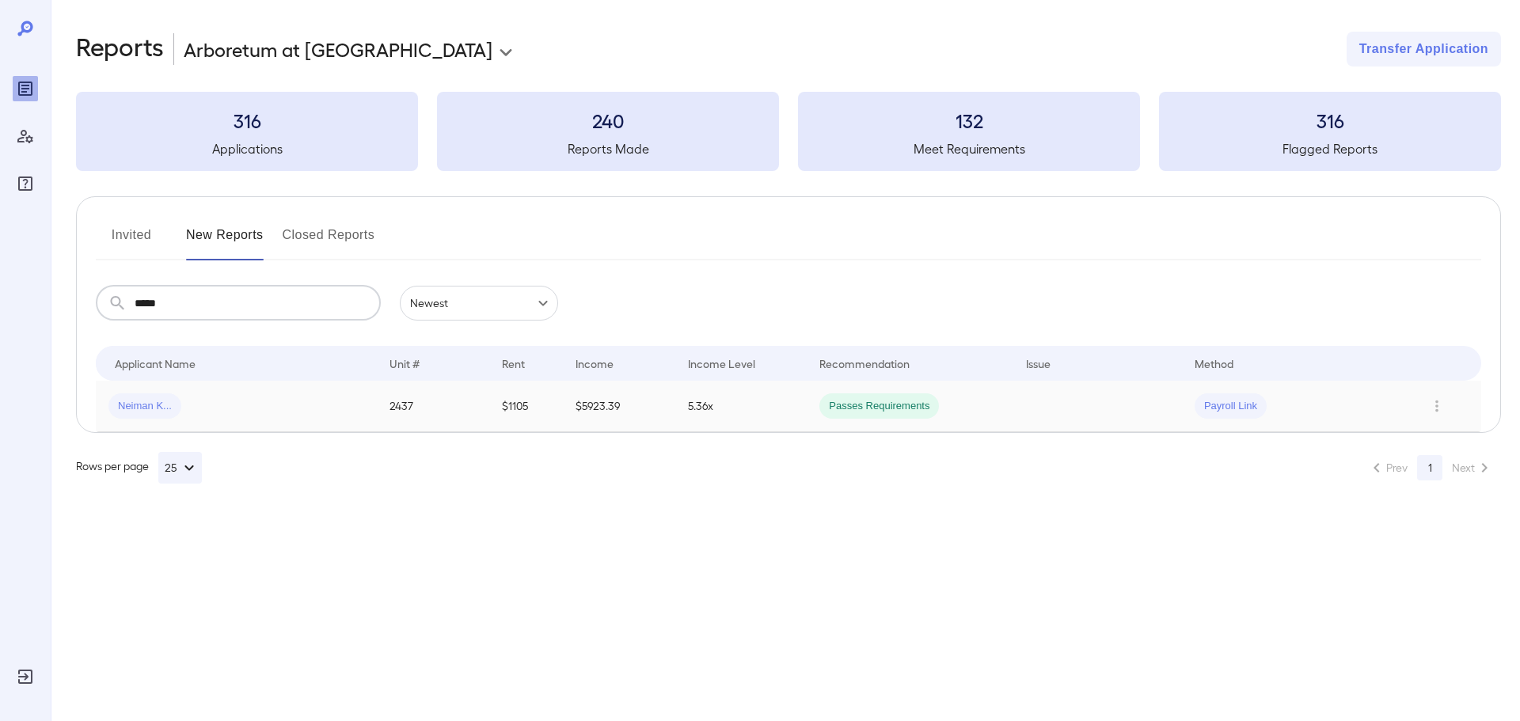
type input "*****"
click at [238, 398] on div "Neiman K..." at bounding box center [236, 406] width 256 height 25
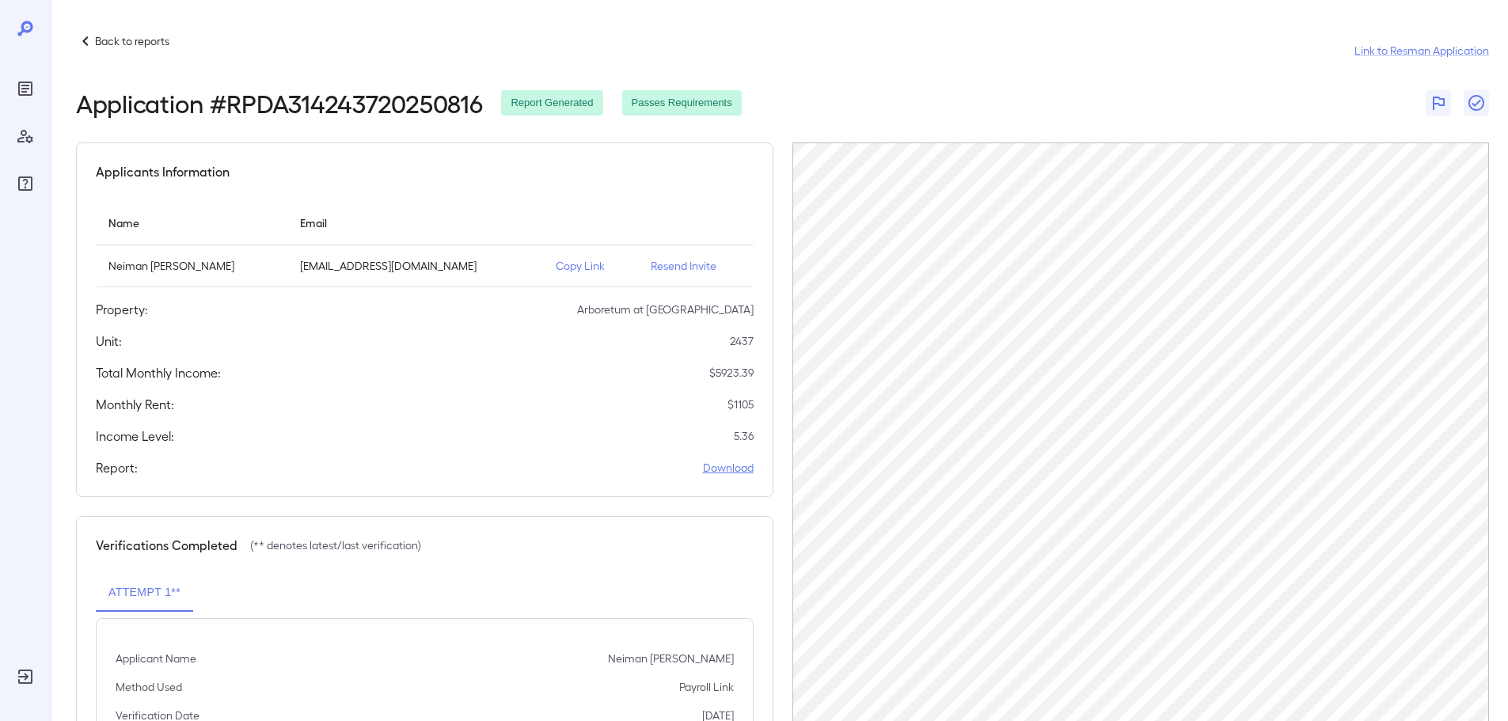
click at [725, 466] on link "Download" at bounding box center [728, 468] width 51 height 16
click at [101, 36] on p "Back to reports" at bounding box center [132, 41] width 74 height 16
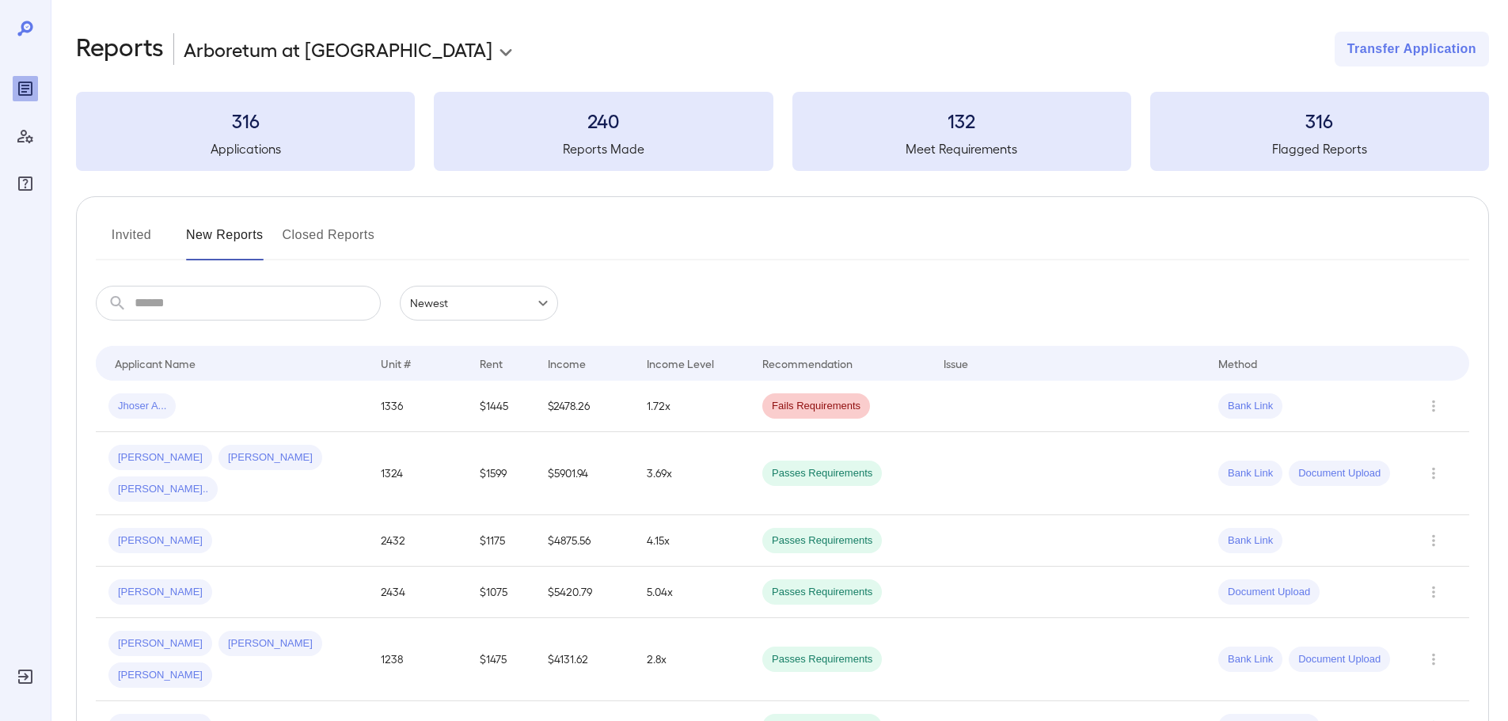
click at [283, 307] on input "text" at bounding box center [258, 303] width 246 height 35
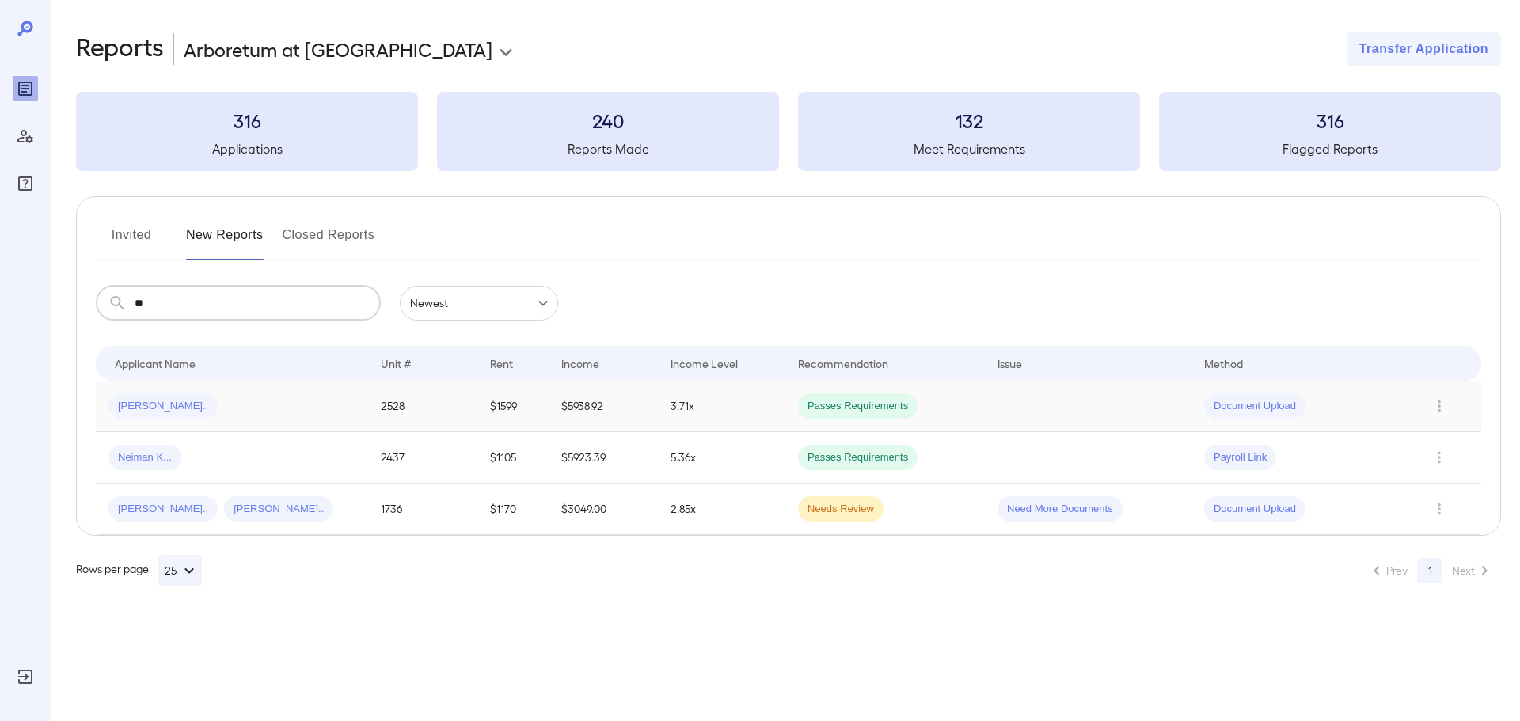
type input "**"
click at [249, 399] on div "[PERSON_NAME].." at bounding box center [231, 406] width 247 height 25
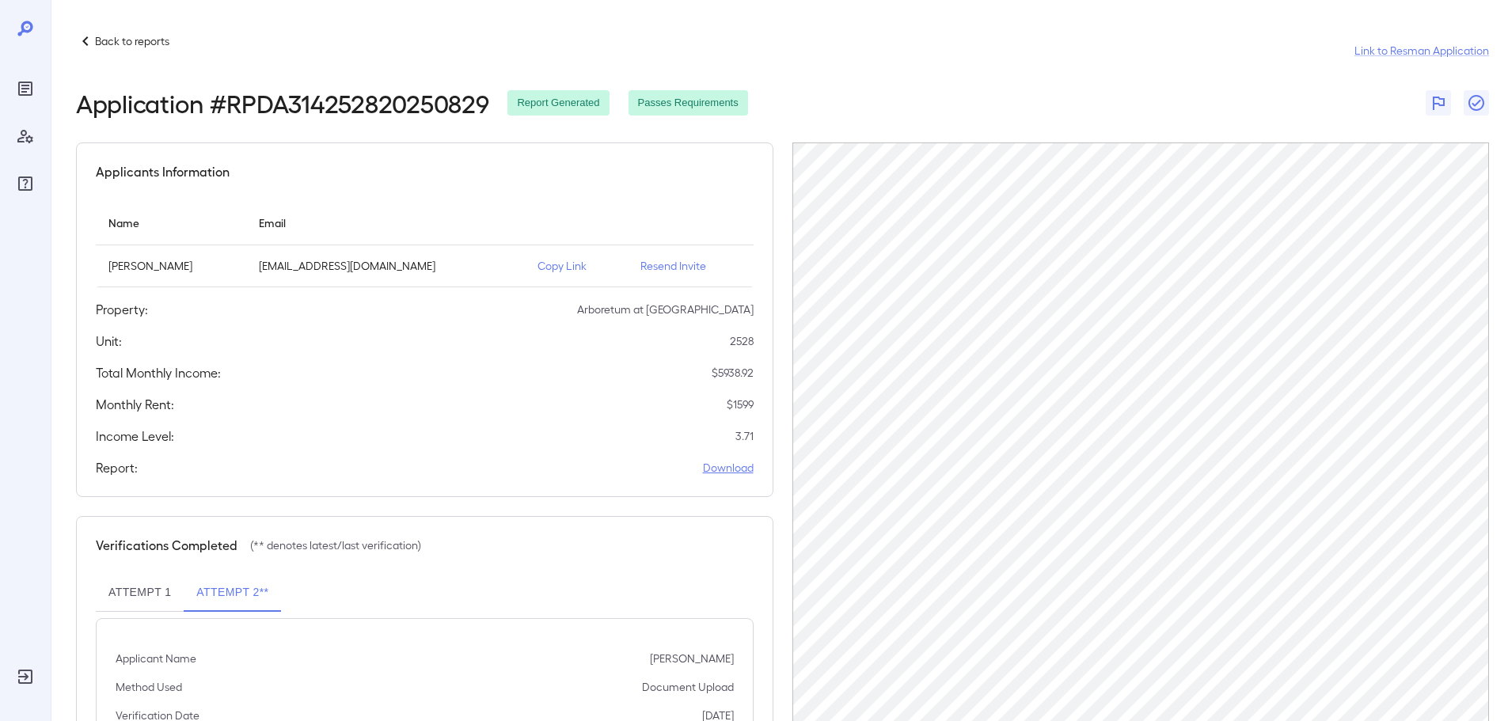
click at [728, 470] on link "Download" at bounding box center [728, 468] width 51 height 16
click at [738, 470] on link "Download" at bounding box center [728, 468] width 51 height 16
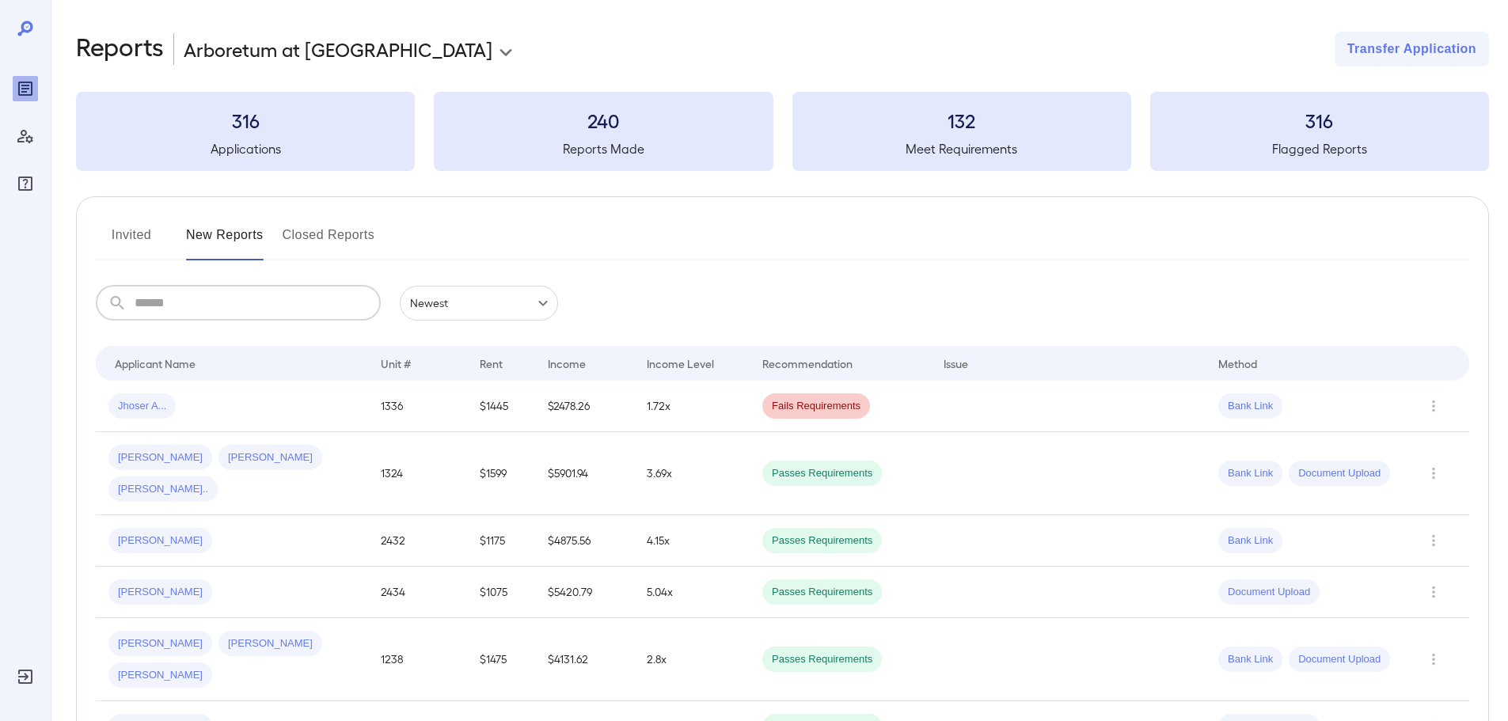
click at [243, 295] on input "text" at bounding box center [258, 303] width 246 height 35
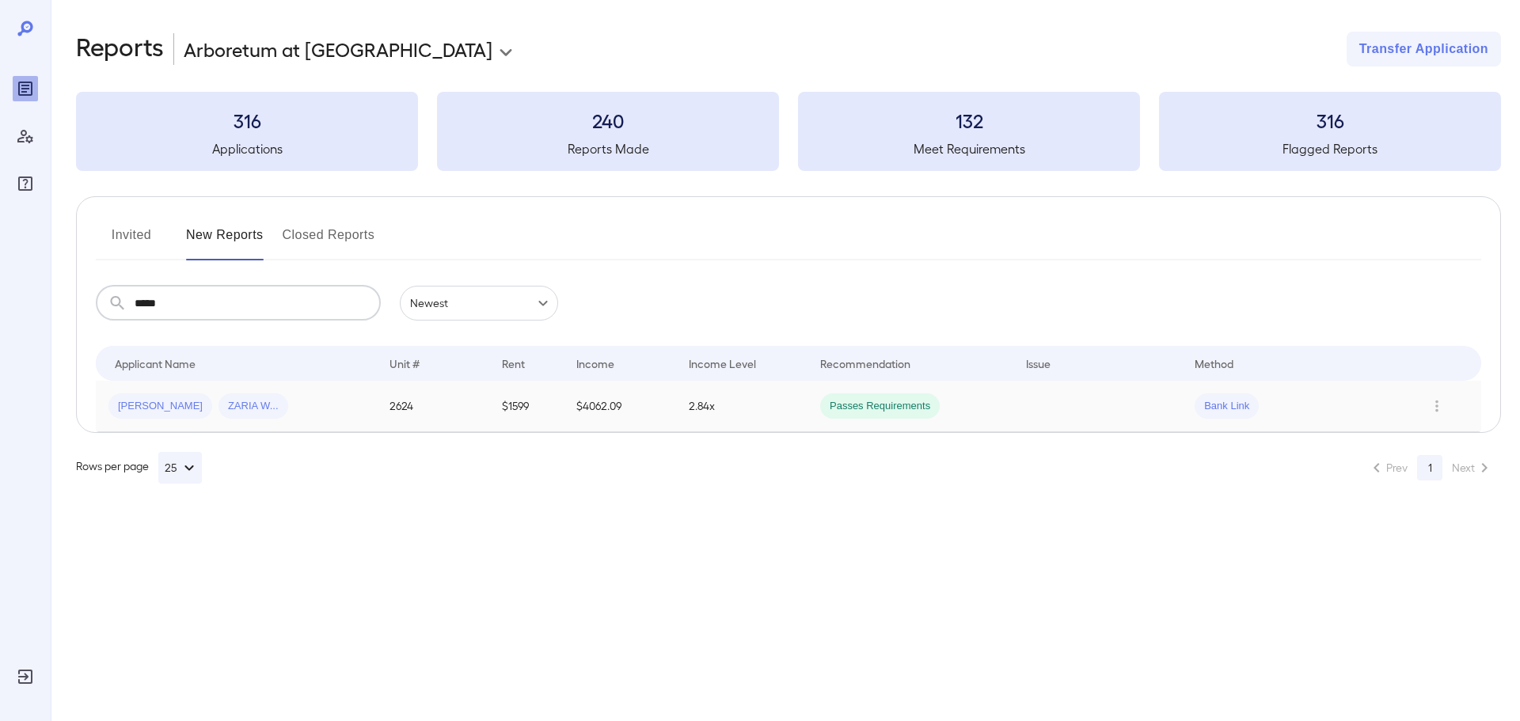
type input "*****"
click at [282, 403] on div "Alicia D... ZARIA W..." at bounding box center [236, 406] width 256 height 25
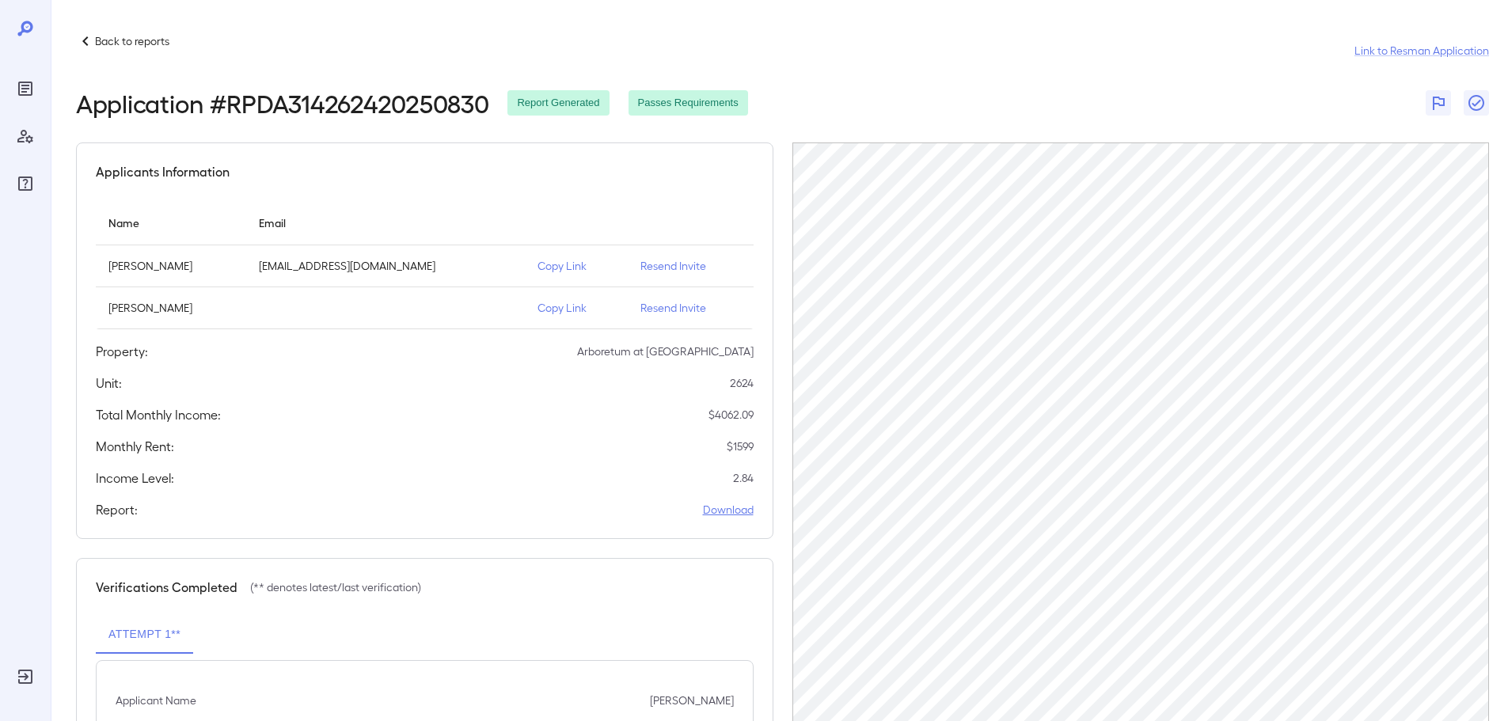
click at [736, 504] on link "Download" at bounding box center [728, 510] width 51 height 16
click at [129, 32] on div "Back to reports" at bounding box center [122, 41] width 93 height 19
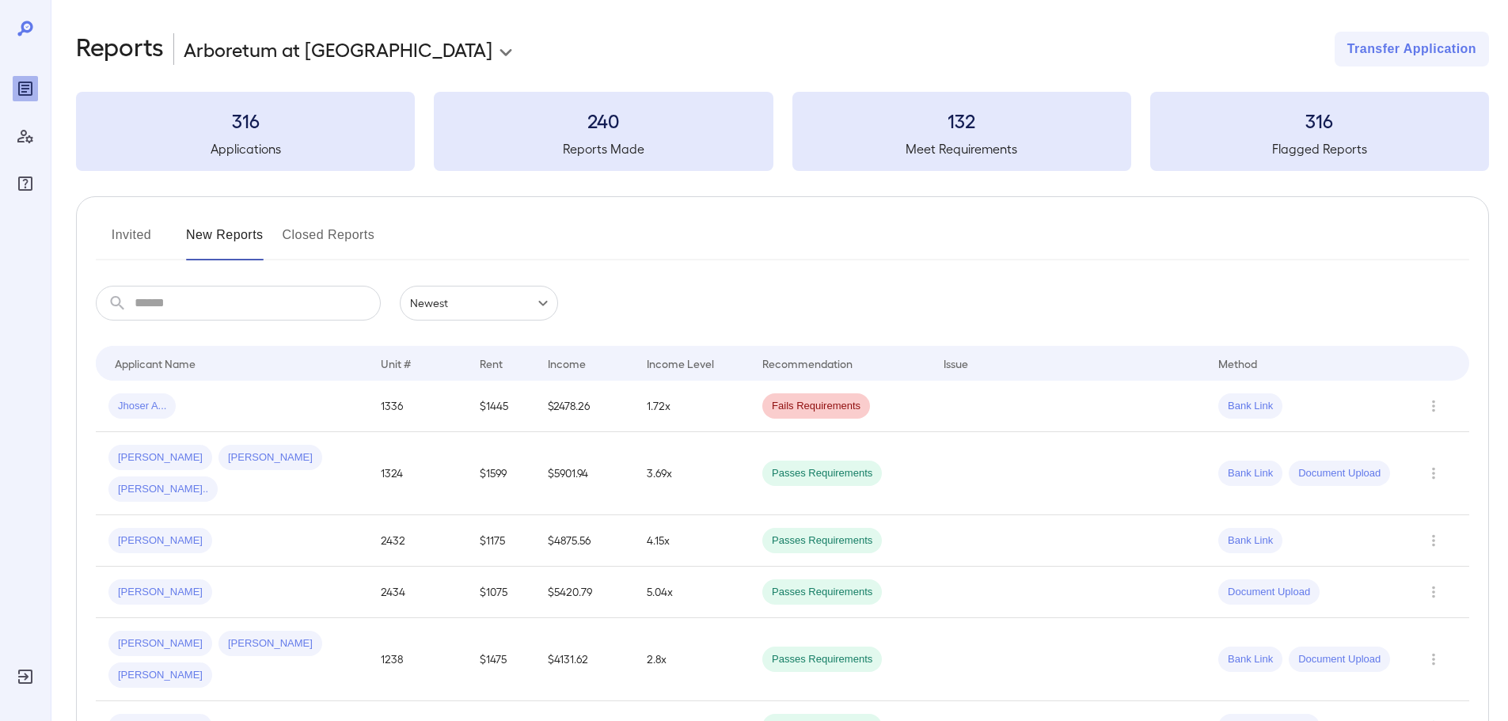
click at [163, 296] on input "text" at bounding box center [258, 303] width 246 height 35
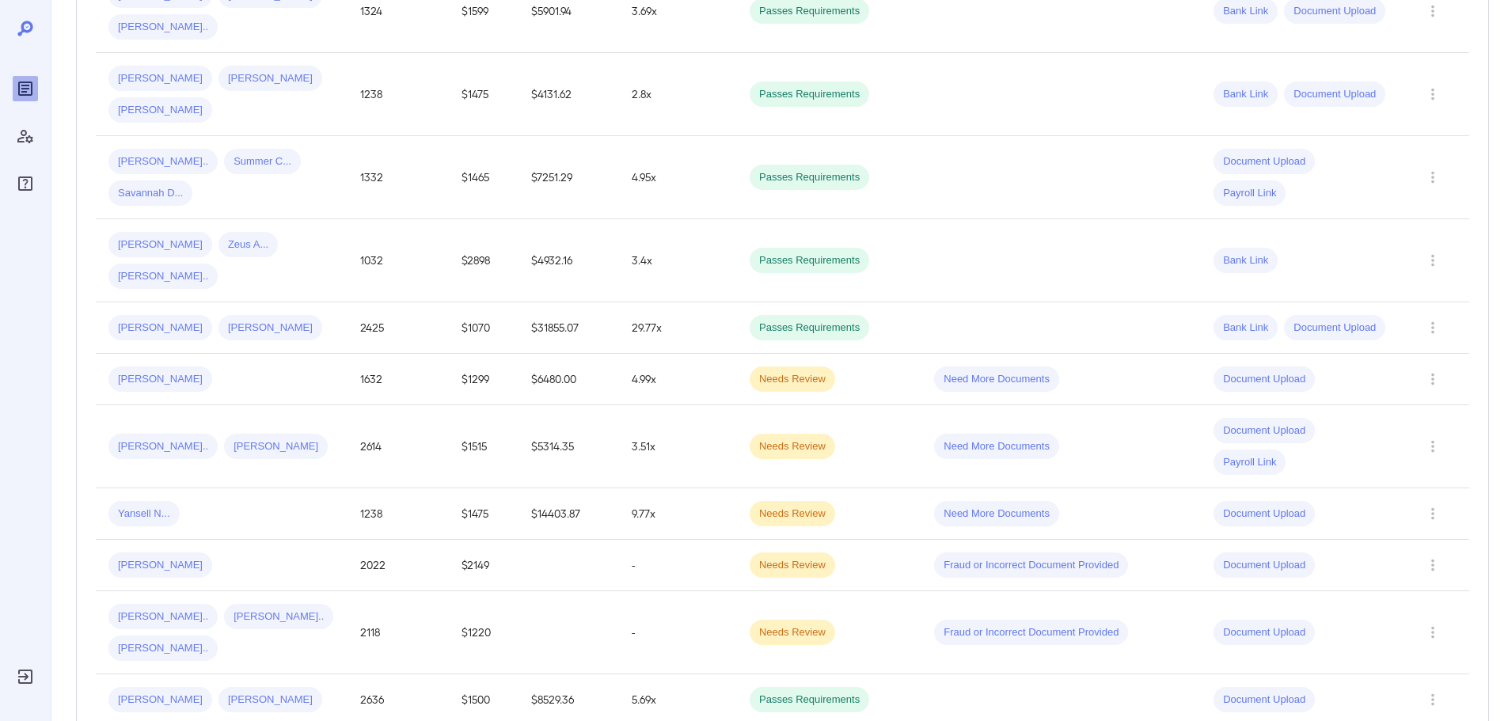
scroll to position [475, 0]
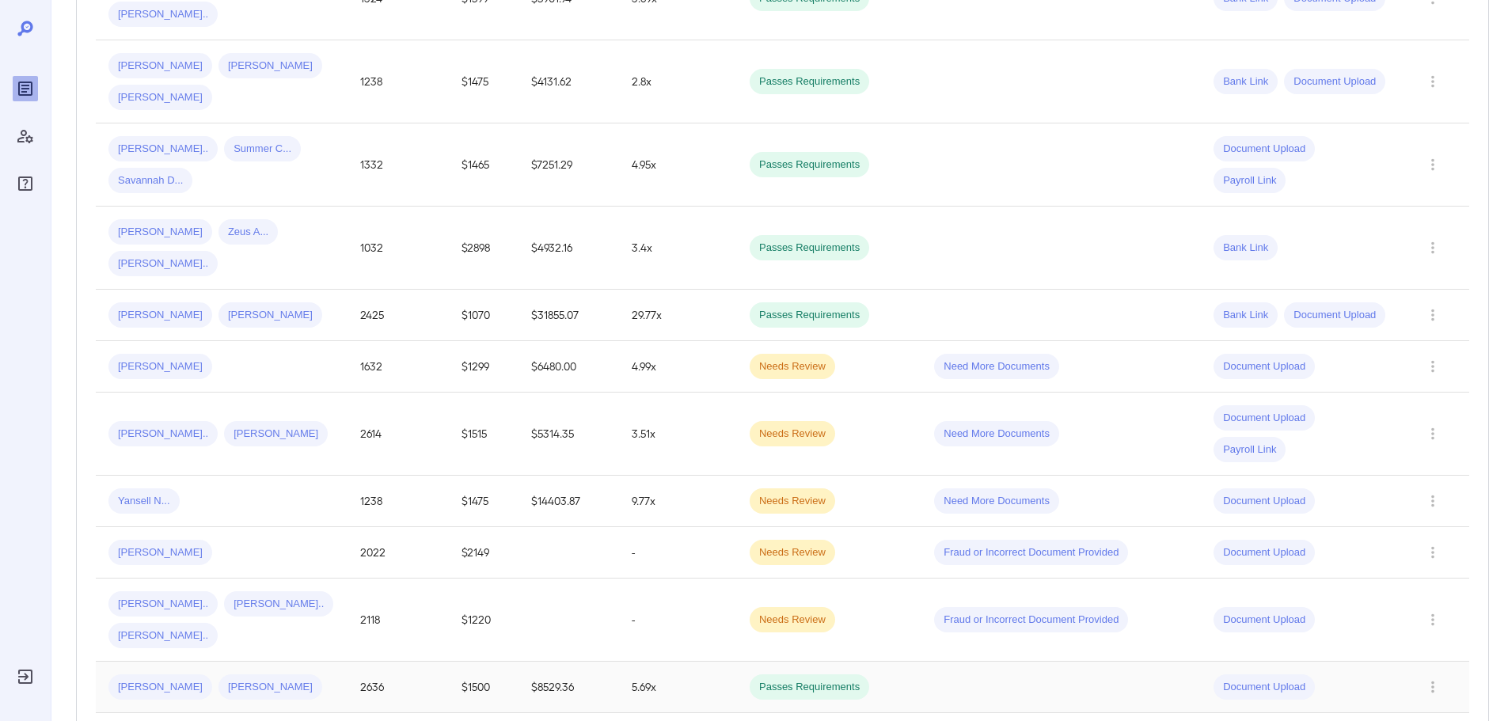
type input "**"
click at [280, 675] on div "Erica J... Patrick L..." at bounding box center [221, 687] width 226 height 25
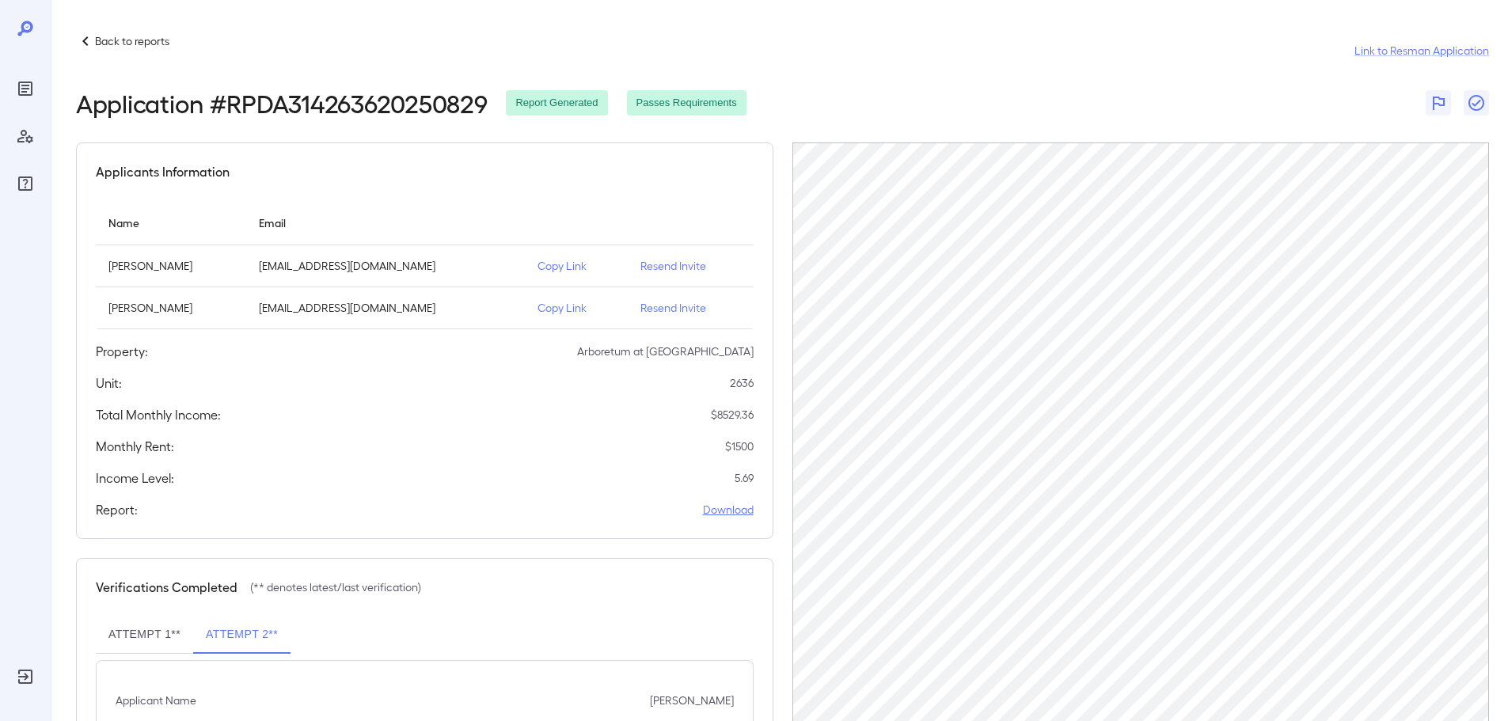
click at [739, 505] on link "Download" at bounding box center [728, 510] width 51 height 16
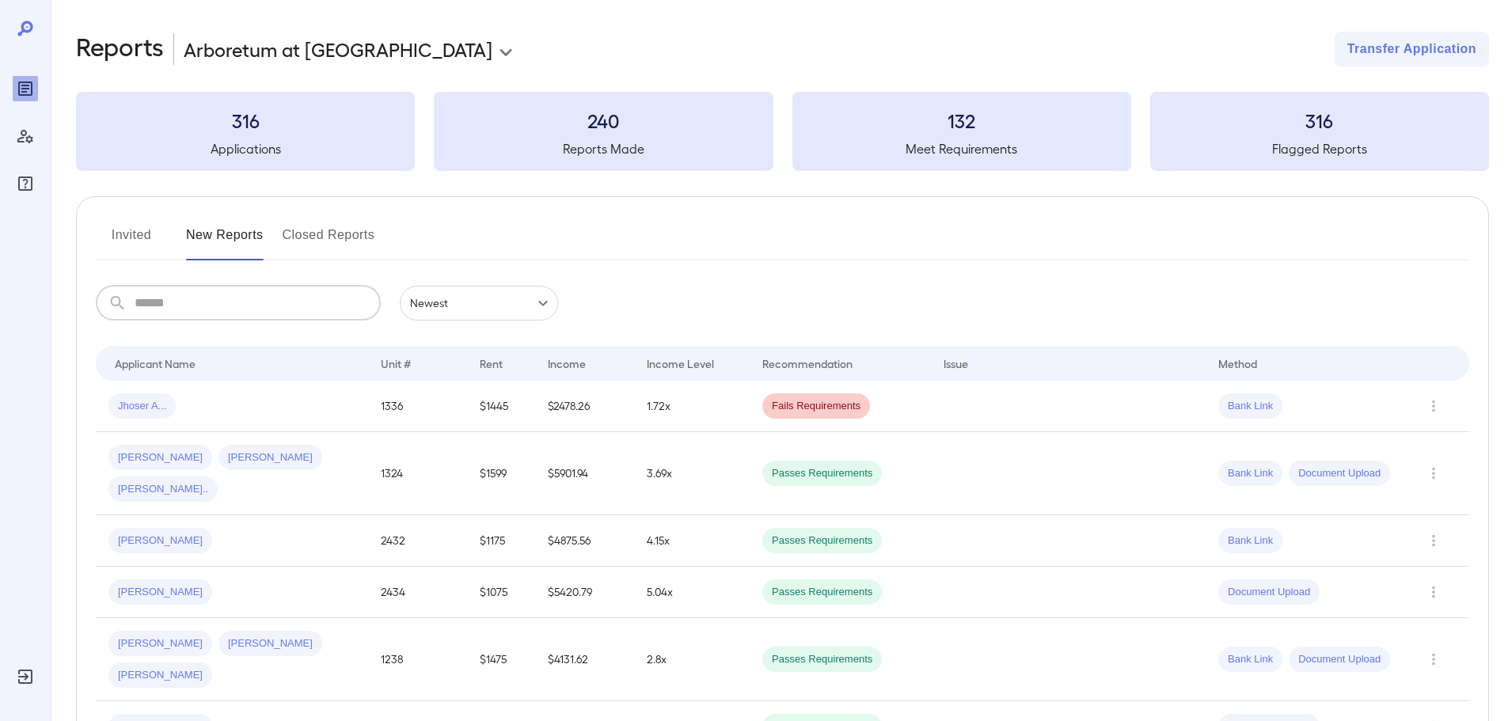
click at [249, 294] on input "text" at bounding box center [258, 303] width 246 height 35
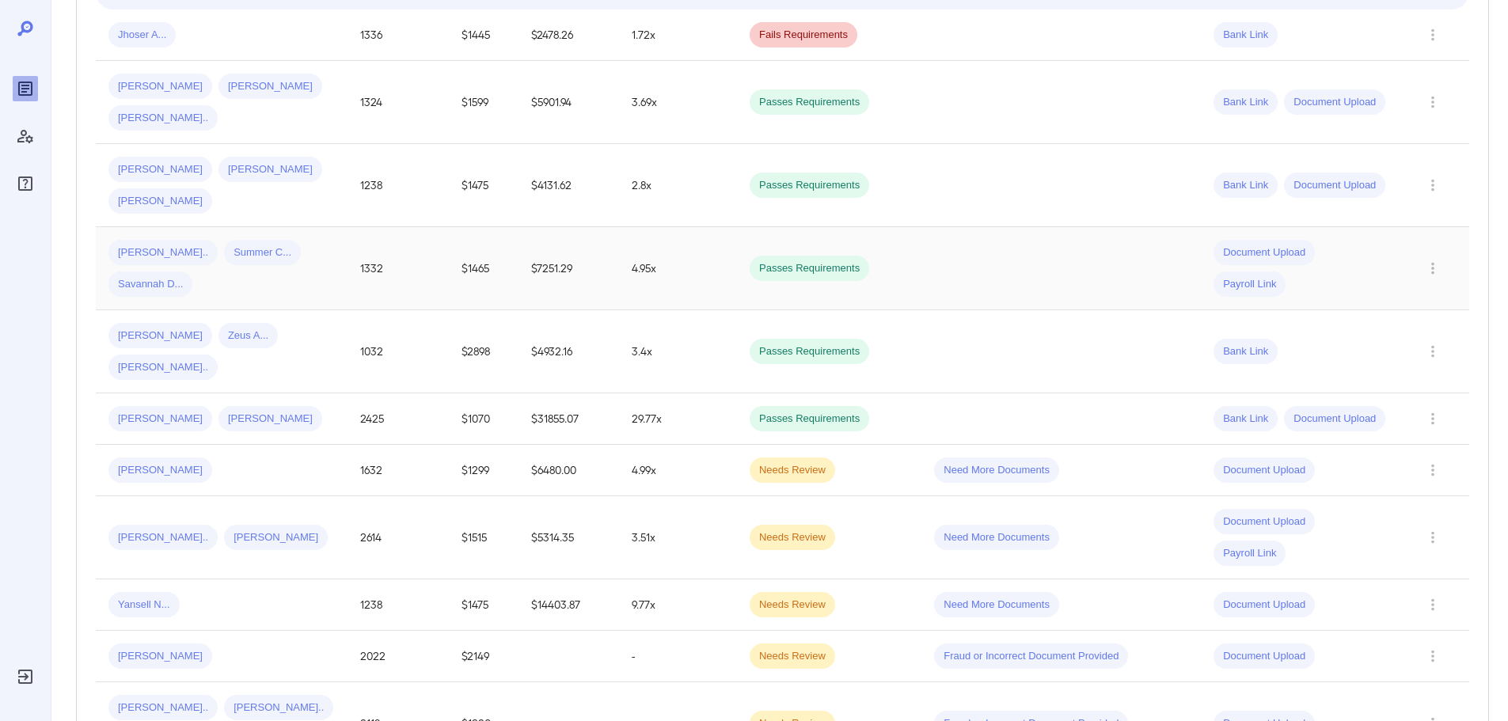
scroll to position [396, 0]
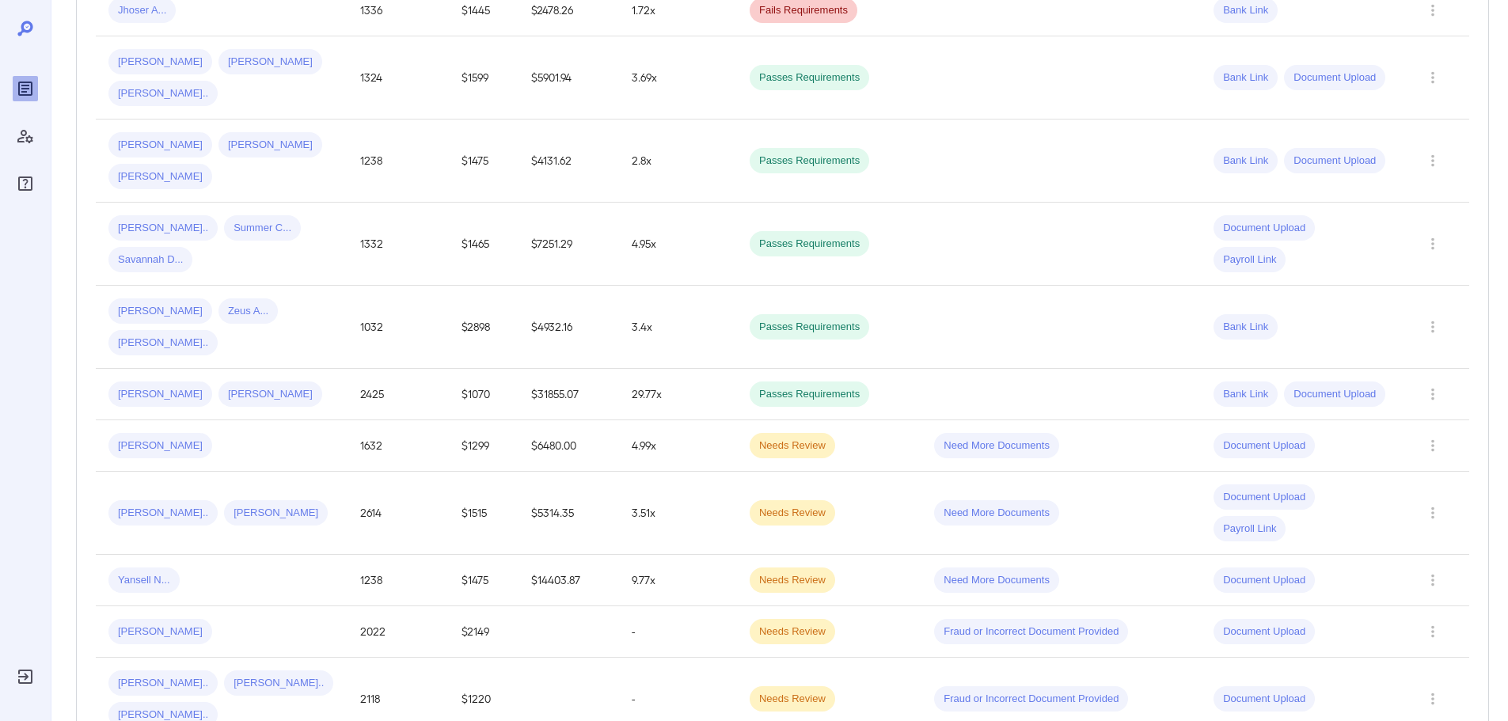
type input "**"
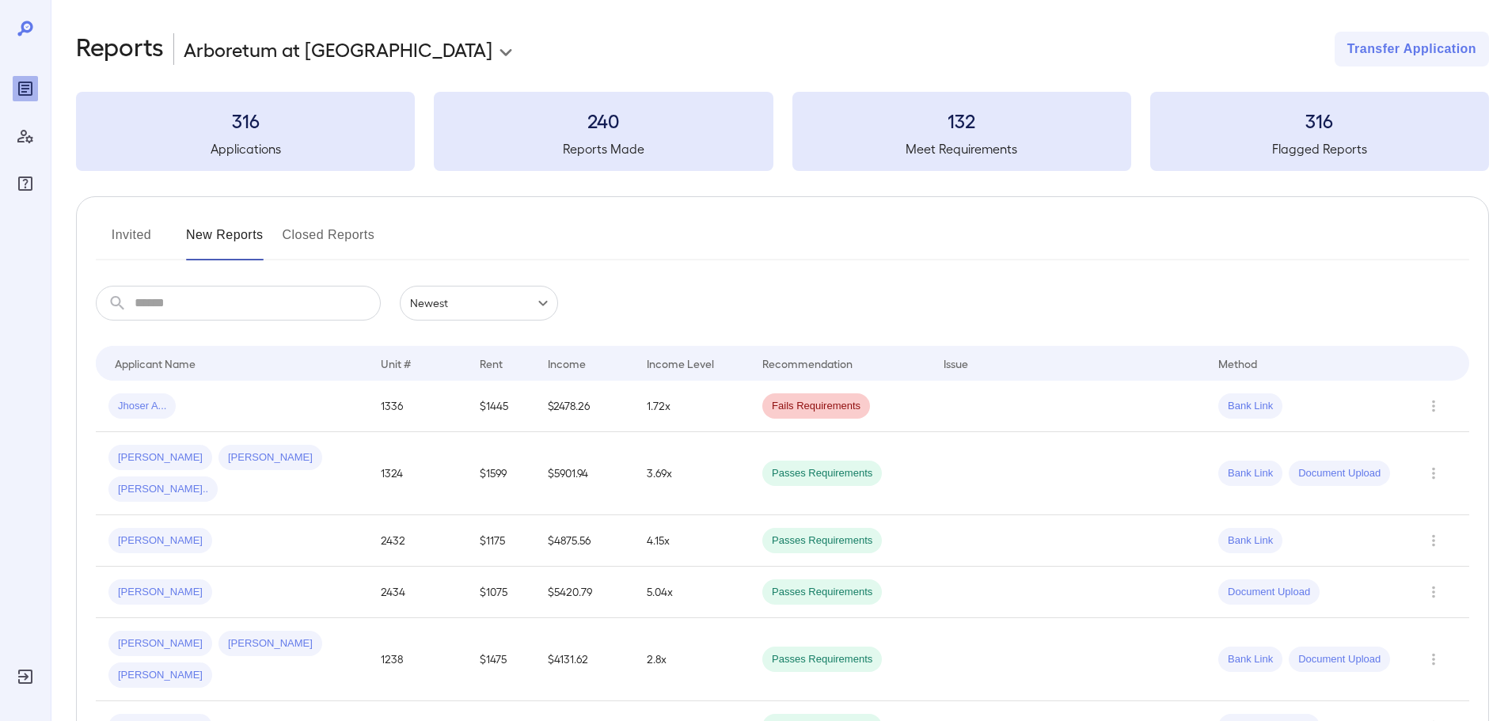
click at [267, 307] on input "text" at bounding box center [258, 303] width 246 height 35
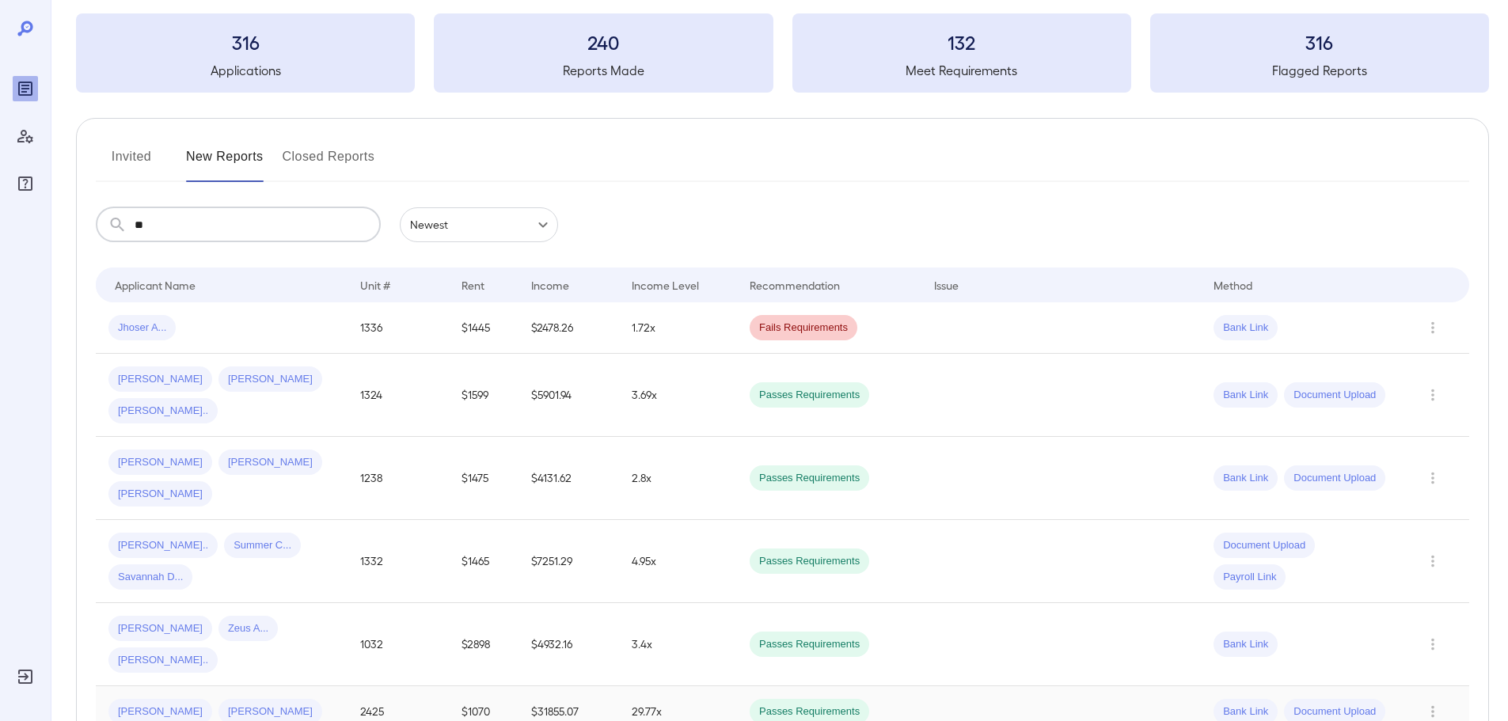
scroll to position [396, 0]
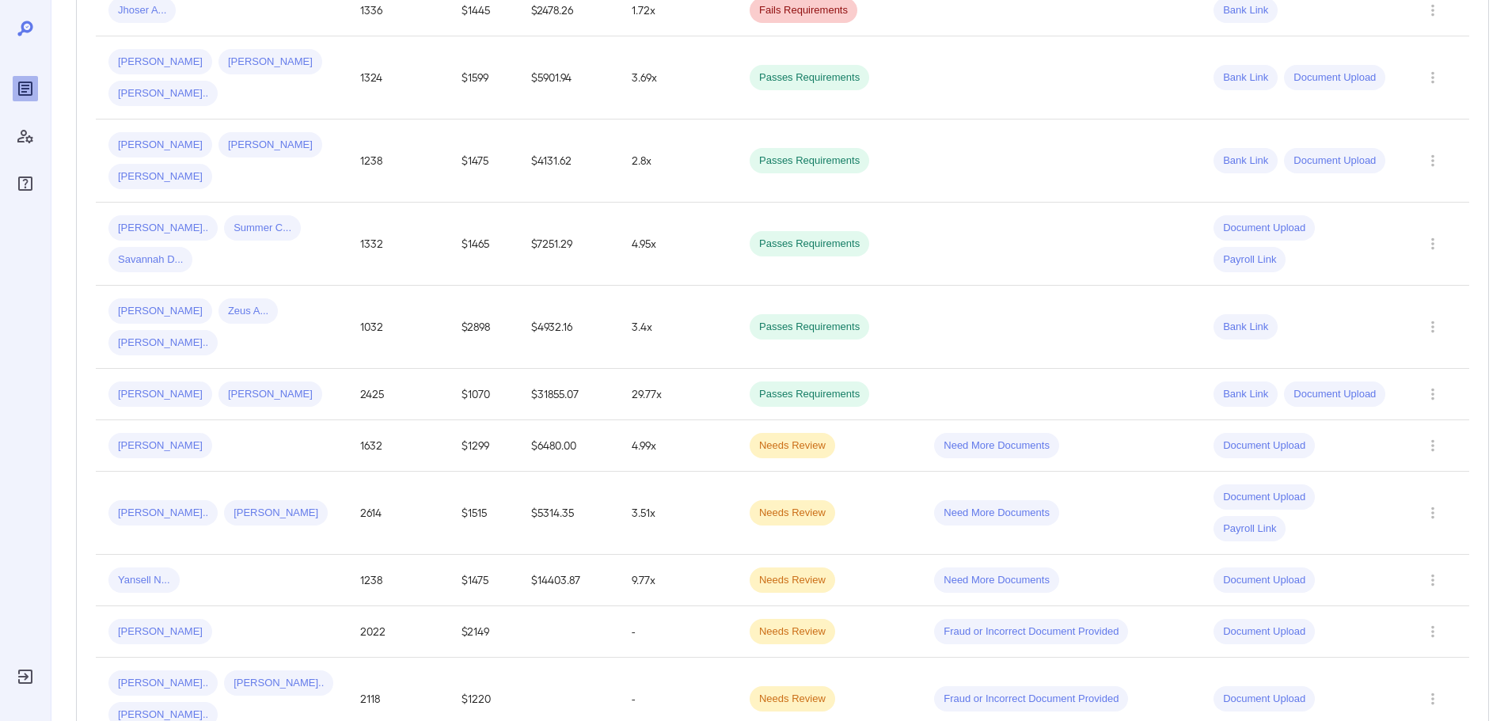
type input "**"
